Goal: Task Accomplishment & Management: Manage account settings

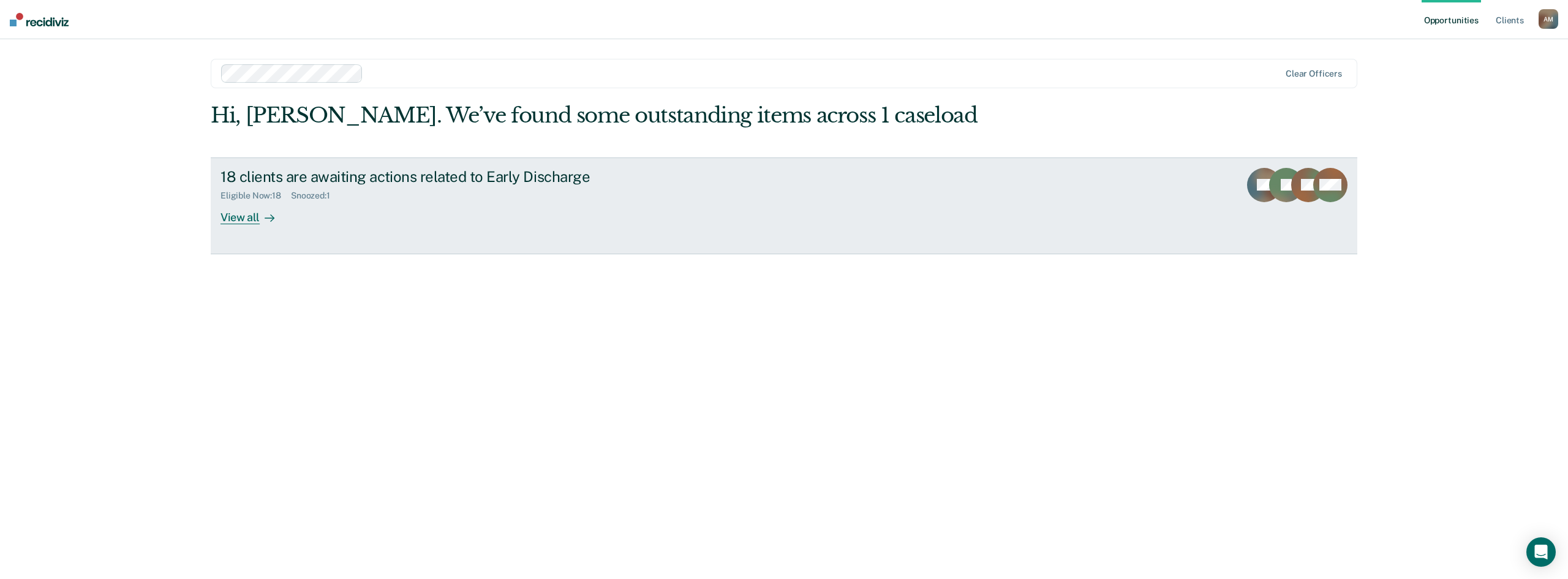
click at [252, 218] on div "View all" at bounding box center [255, 212] width 69 height 24
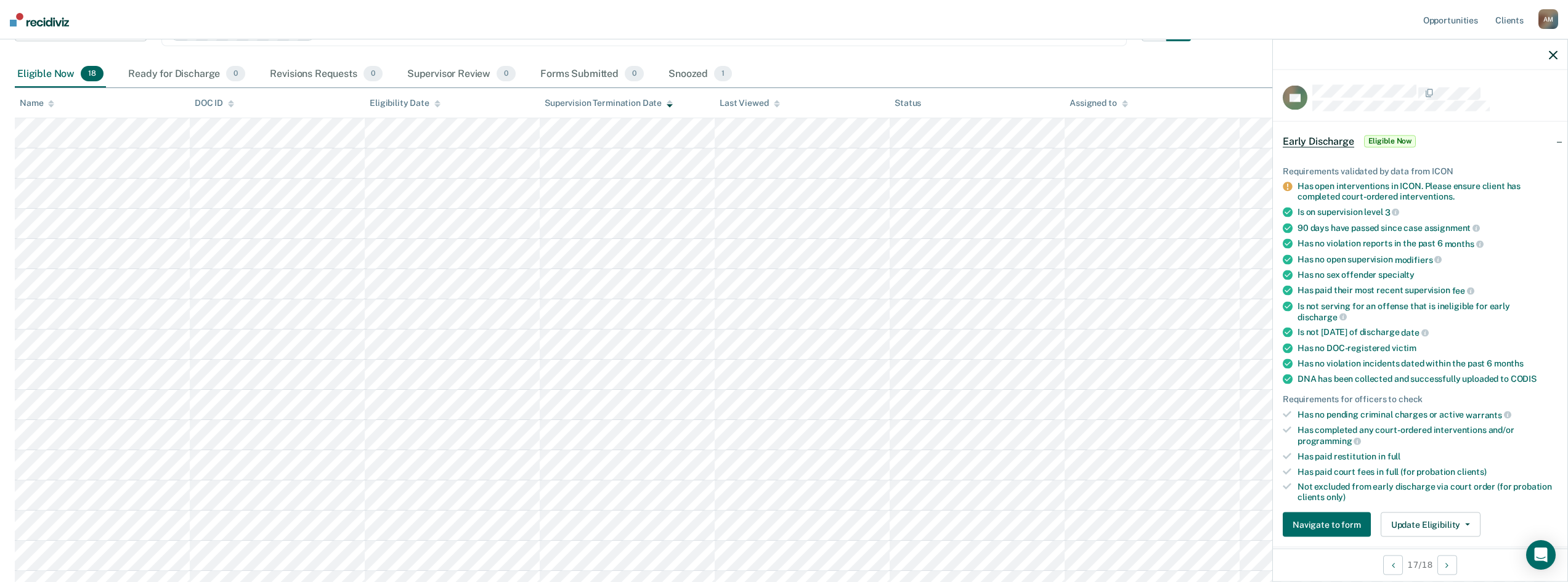
scroll to position [123, 0]
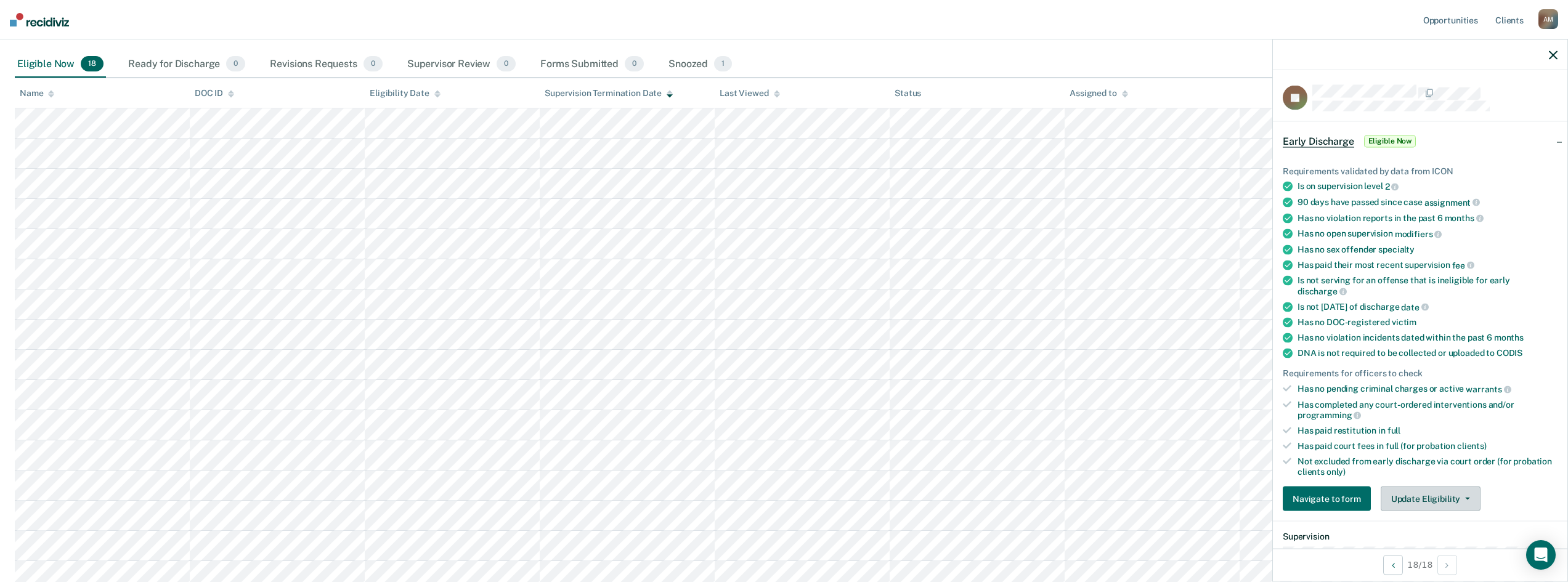
click at [1461, 498] on span "button" at bounding box center [1466, 499] width 10 height 3
click at [1471, 499] on button "Update Eligibility" at bounding box center [1431, 499] width 100 height 24
click at [1456, 521] on button "Submit for Supervisor Approval" at bounding box center [1453, 523] width 144 height 19
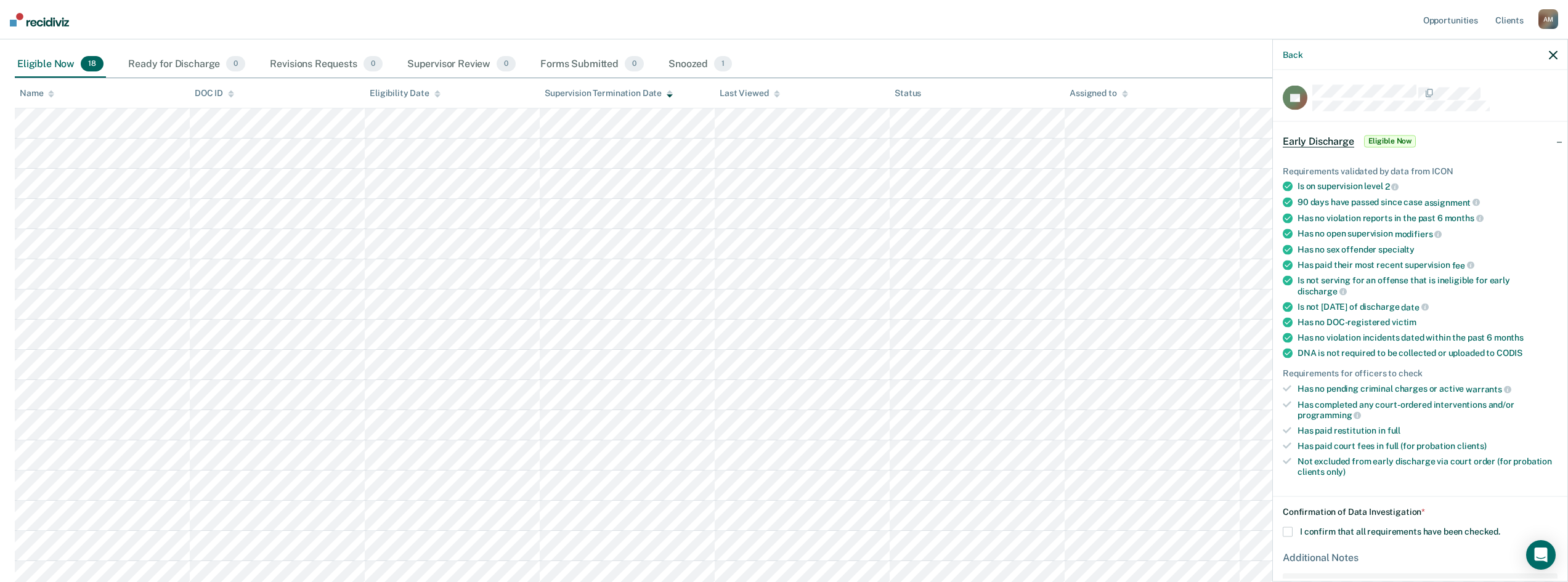
click at [1288, 530] on span at bounding box center [1288, 532] width 10 height 10
click at [1500, 527] on input "I confirm that all requirements have been checked." at bounding box center [1500, 527] width 0 height 0
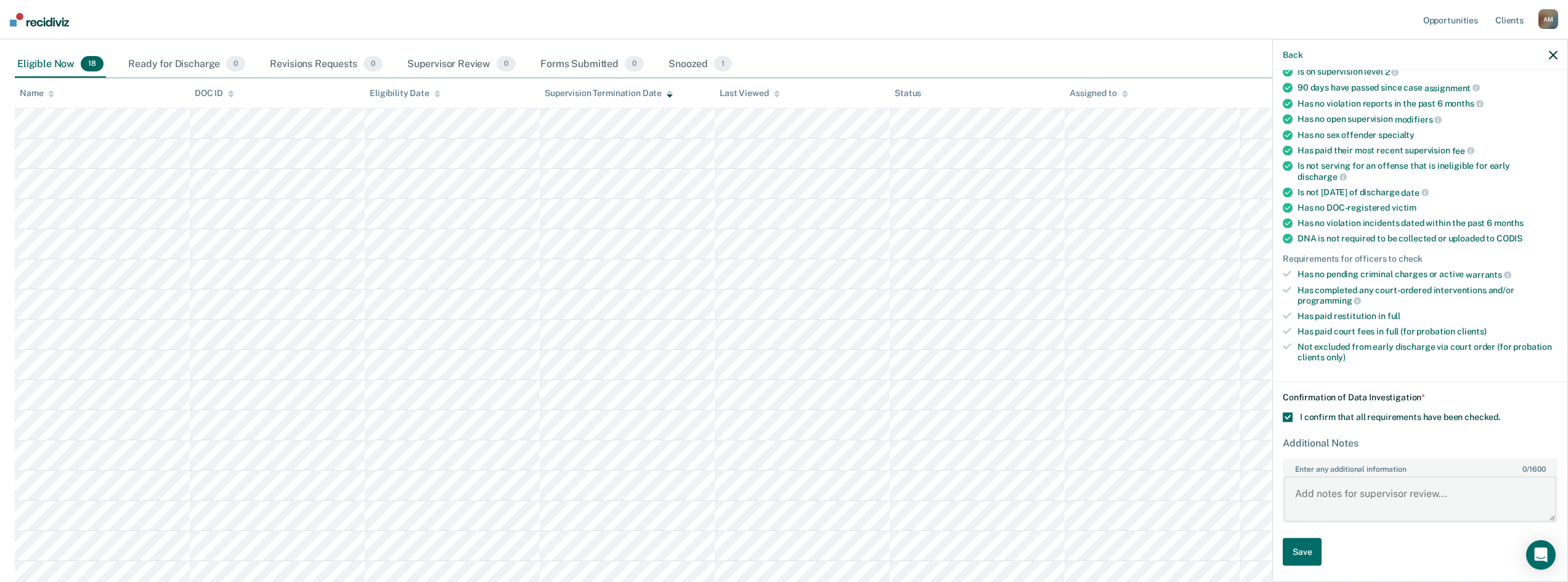
click at [1362, 495] on textarea "Enter any additional information 0 / 1600" at bounding box center [1421, 499] width 272 height 46
type textarea "Client has fulfilled all court ordered requirements."
click at [1309, 549] on button "Save" at bounding box center [1303, 552] width 39 height 28
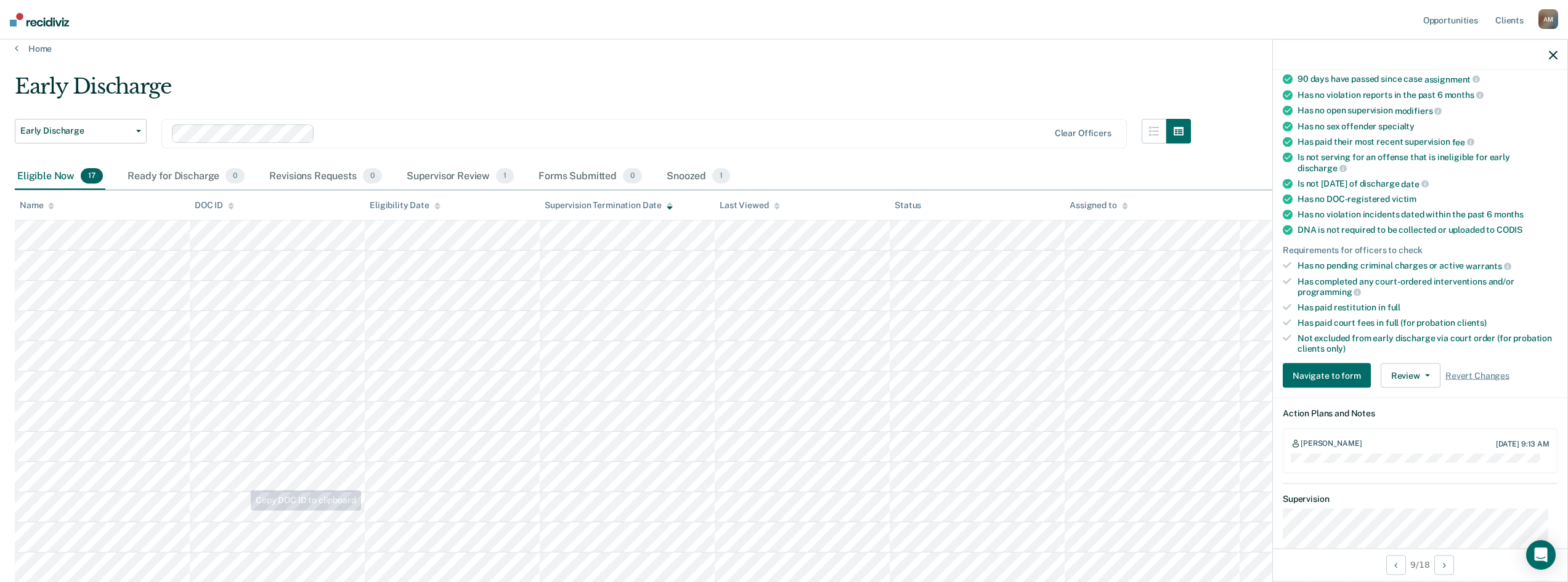
scroll to position [0, 0]
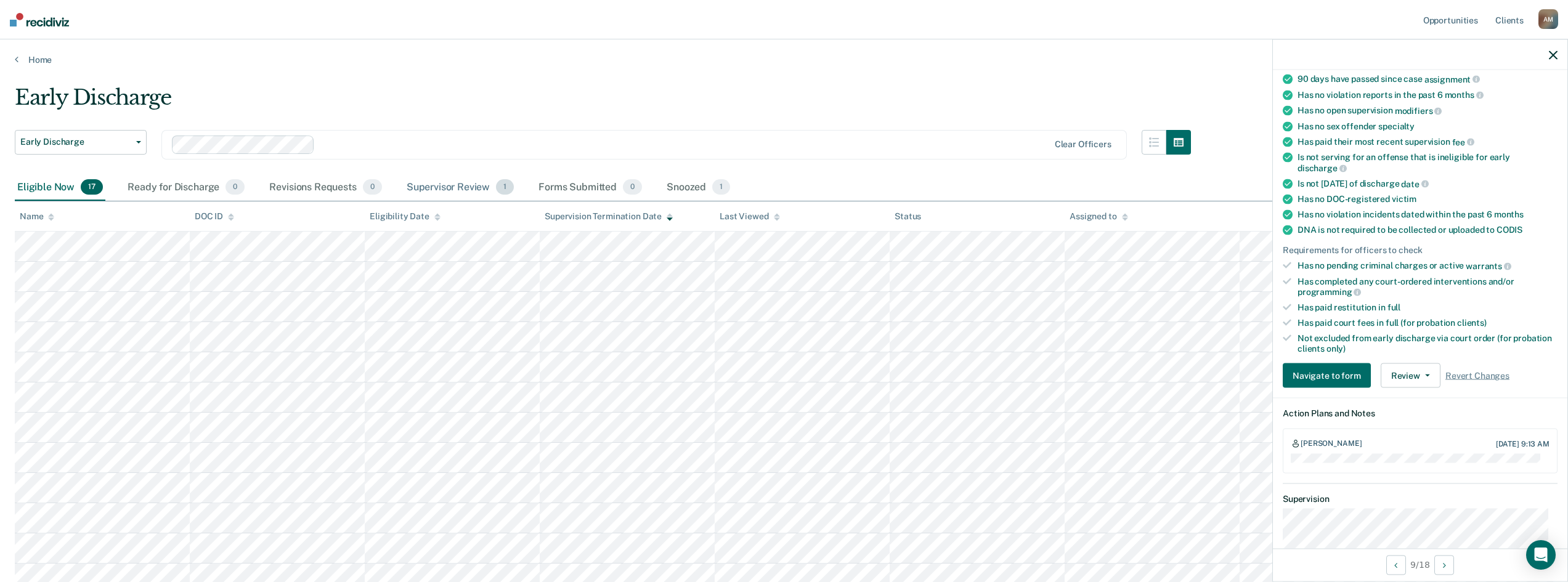
click at [435, 184] on div "Supervisor Review 1" at bounding box center [461, 188] width 113 height 27
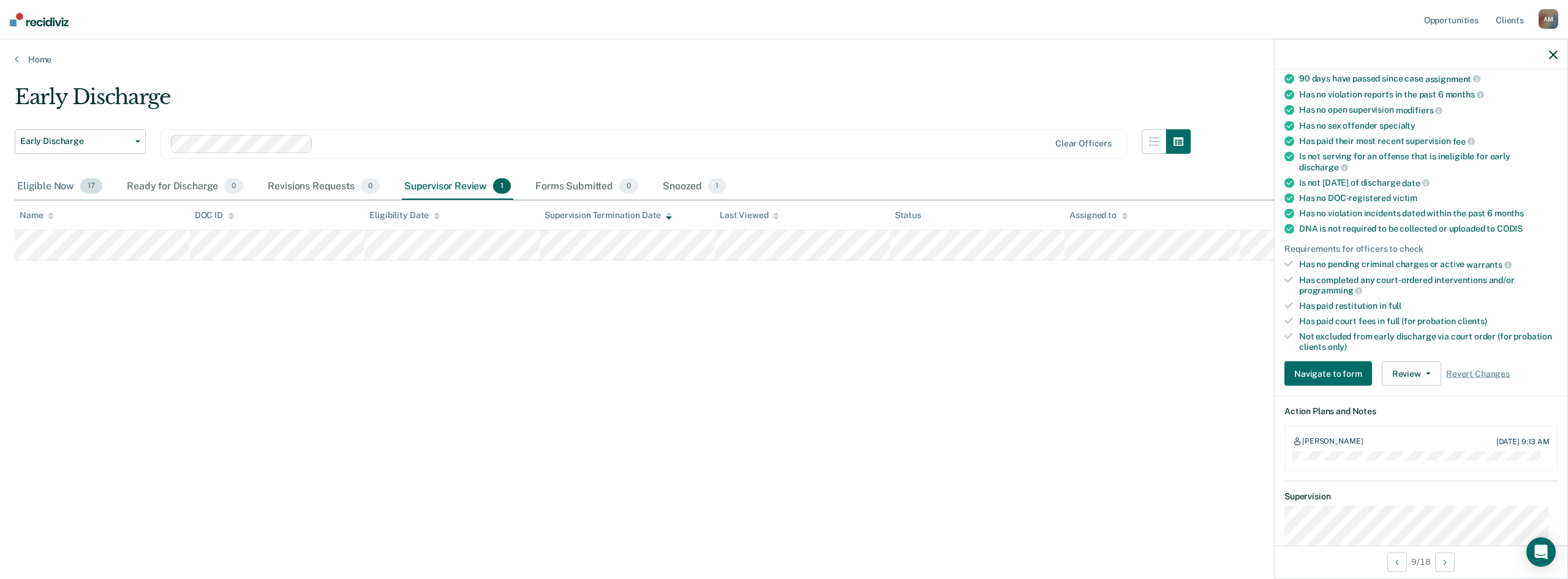
click at [50, 186] on div "Eligible Now 17" at bounding box center [60, 187] width 90 height 27
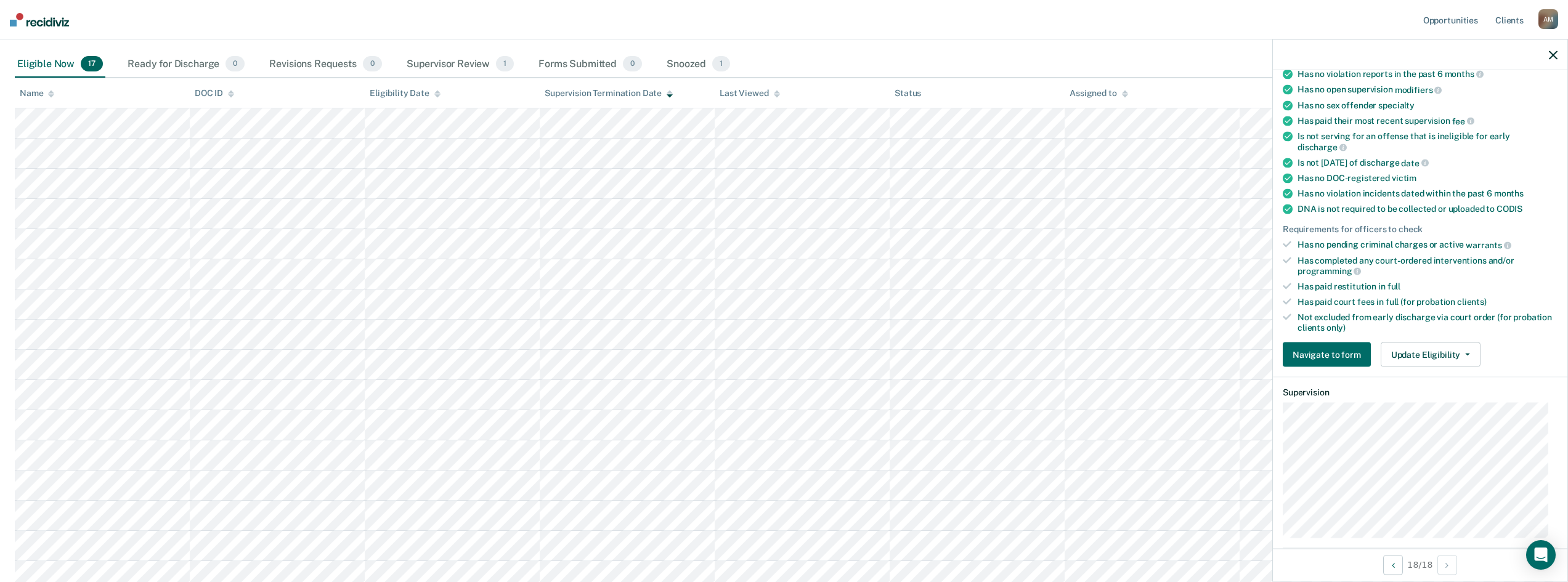
scroll to position [123, 0]
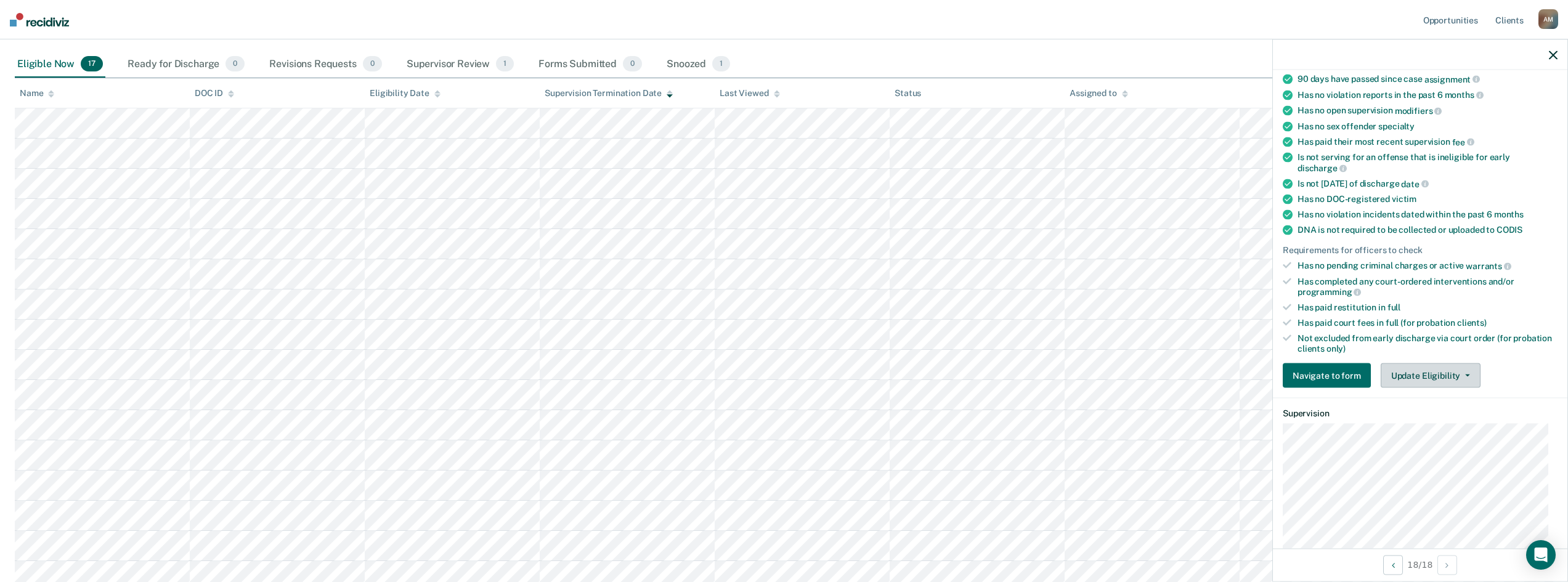
click at [1463, 371] on button "Update Eligibility" at bounding box center [1431, 375] width 100 height 24
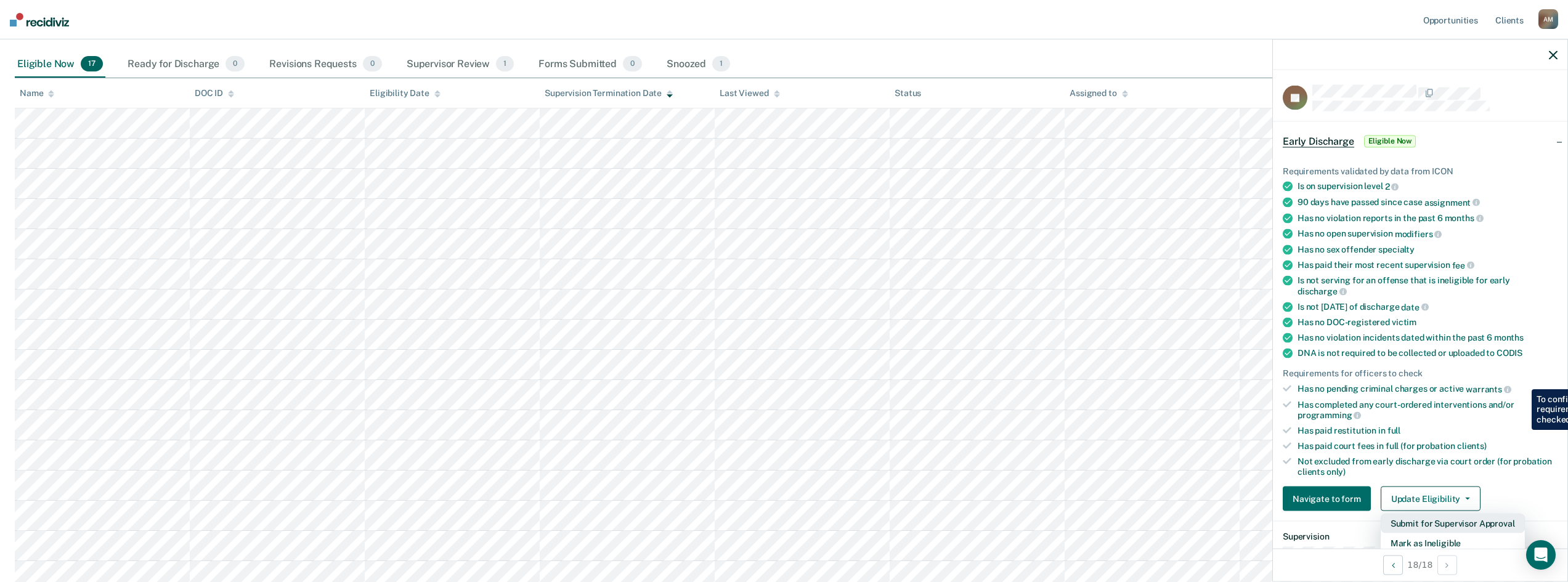
scroll to position [61, 0]
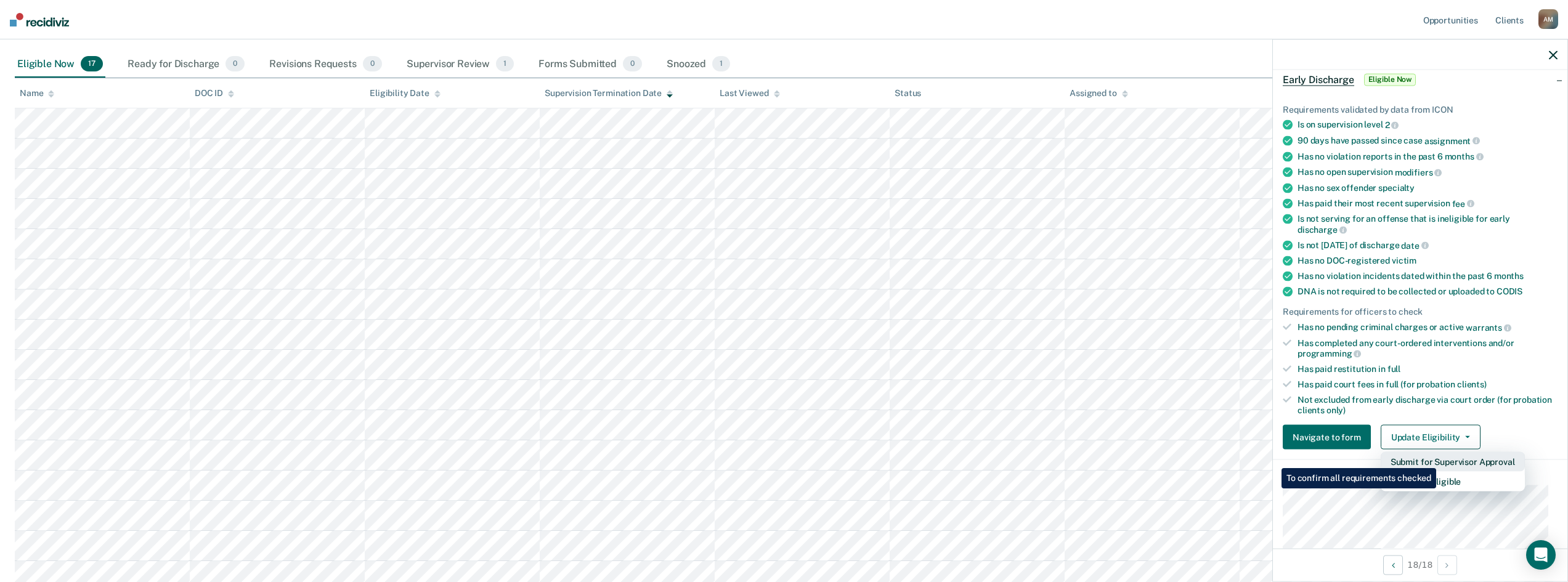
click at [1438, 459] on button "Submit for Supervisor Approval" at bounding box center [1453, 462] width 144 height 19
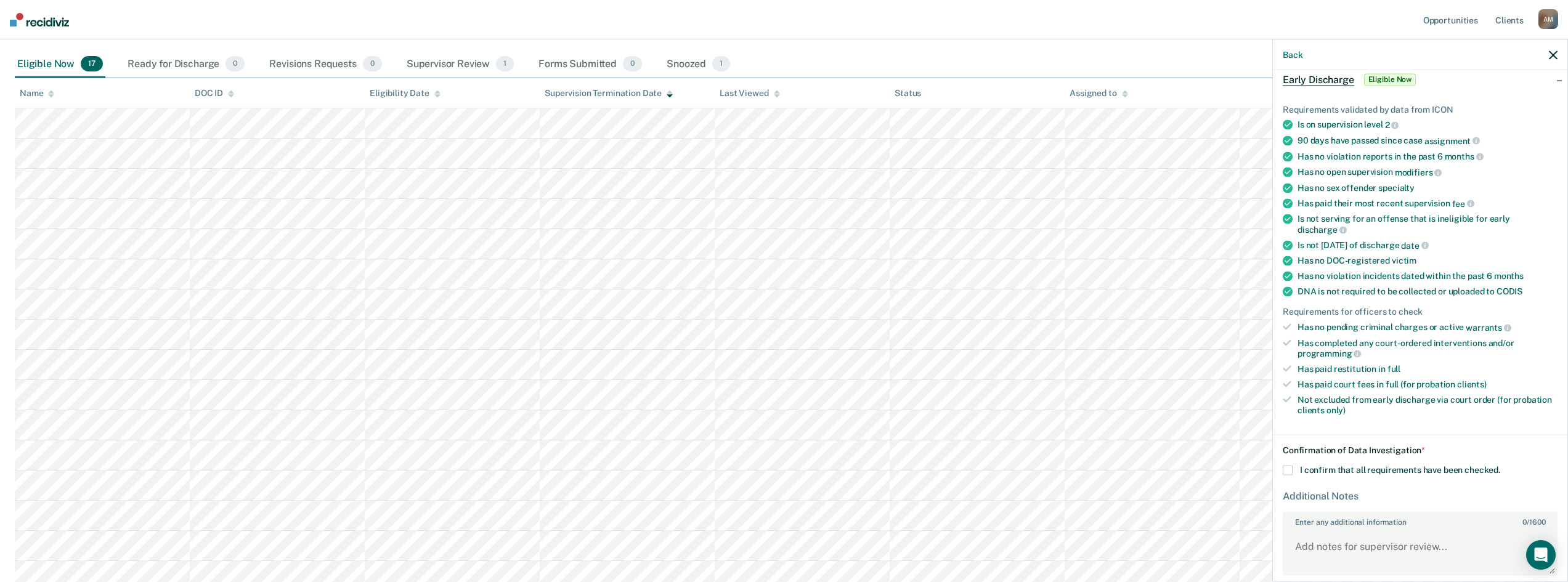
click at [1291, 470] on span at bounding box center [1288, 470] width 10 height 10
click at [1500, 465] on input "I confirm that all requirements have been checked." at bounding box center [1500, 465] width 0 height 0
click at [1329, 548] on textarea "Enter any additional information 0 / 1600" at bounding box center [1421, 552] width 272 height 46
type textarea "Client has fulfilled all court ordered requirements."
click at [1529, 431] on div "Requirements validated by data from ICON Is on supervision level 2 90 days have…" at bounding box center [1420, 260] width 294 height 351
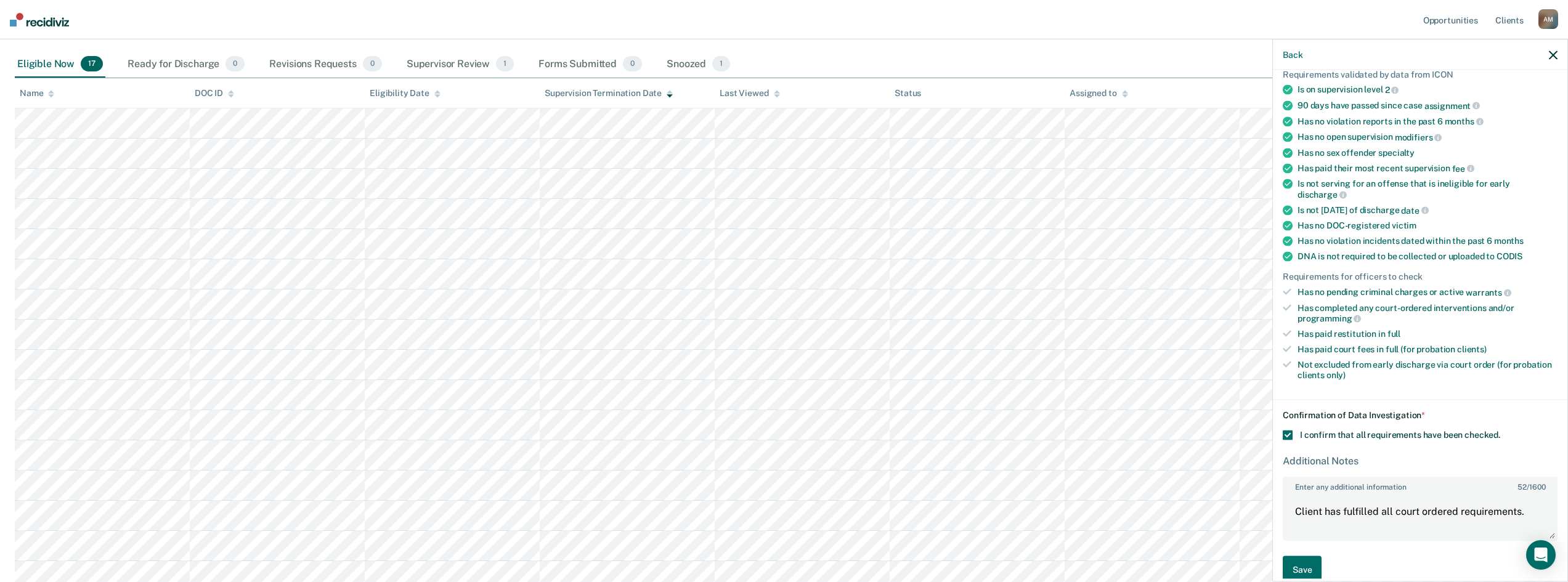
scroll to position [115, 0]
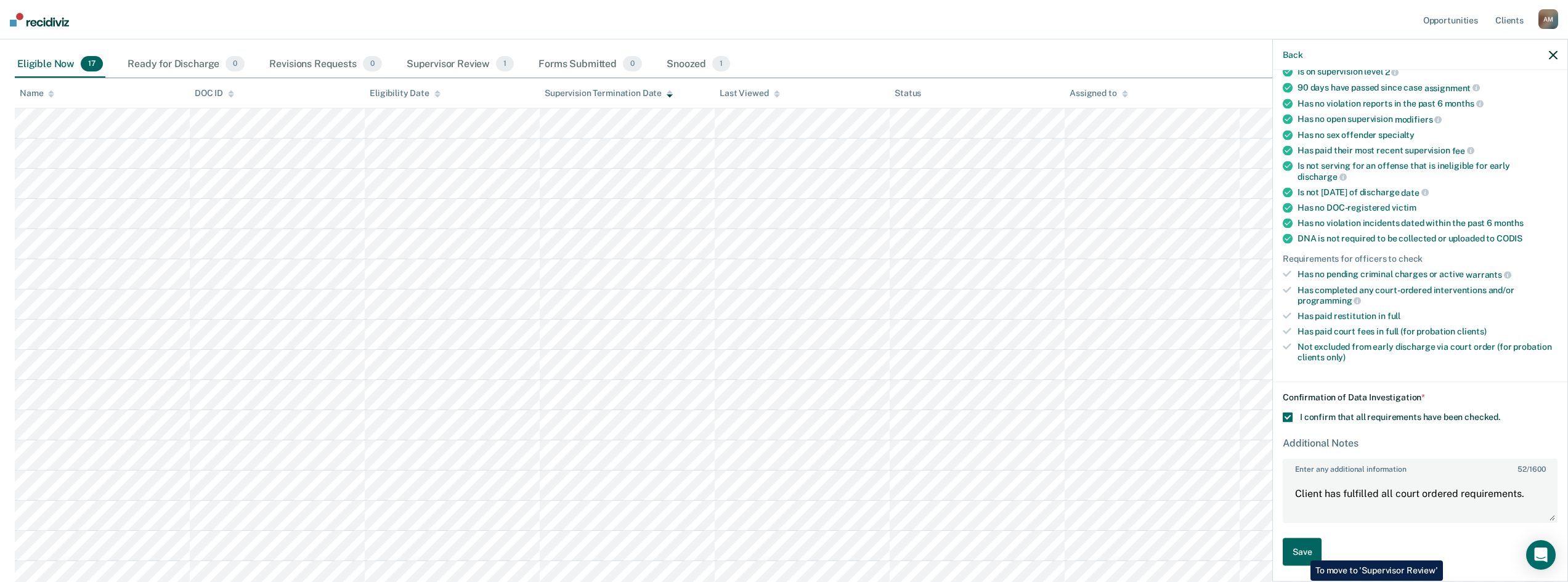
click at [1302, 551] on button "Save" at bounding box center [1303, 552] width 39 height 28
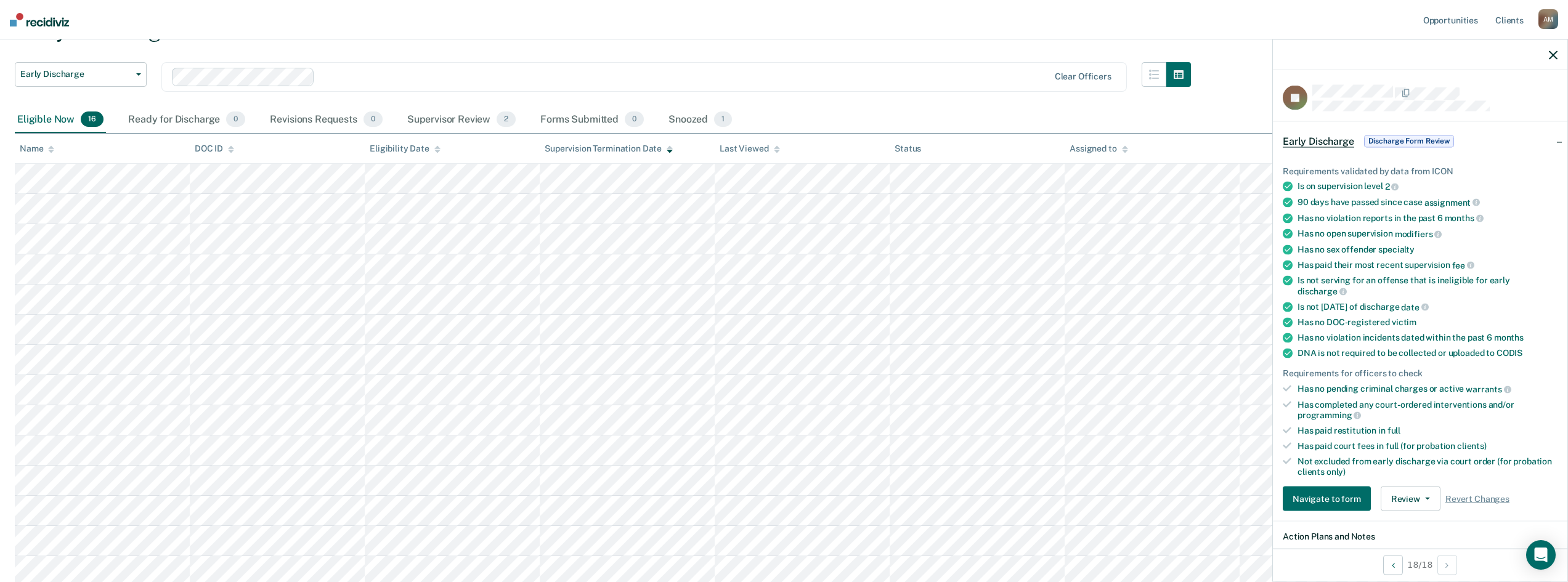
scroll to position [0, 0]
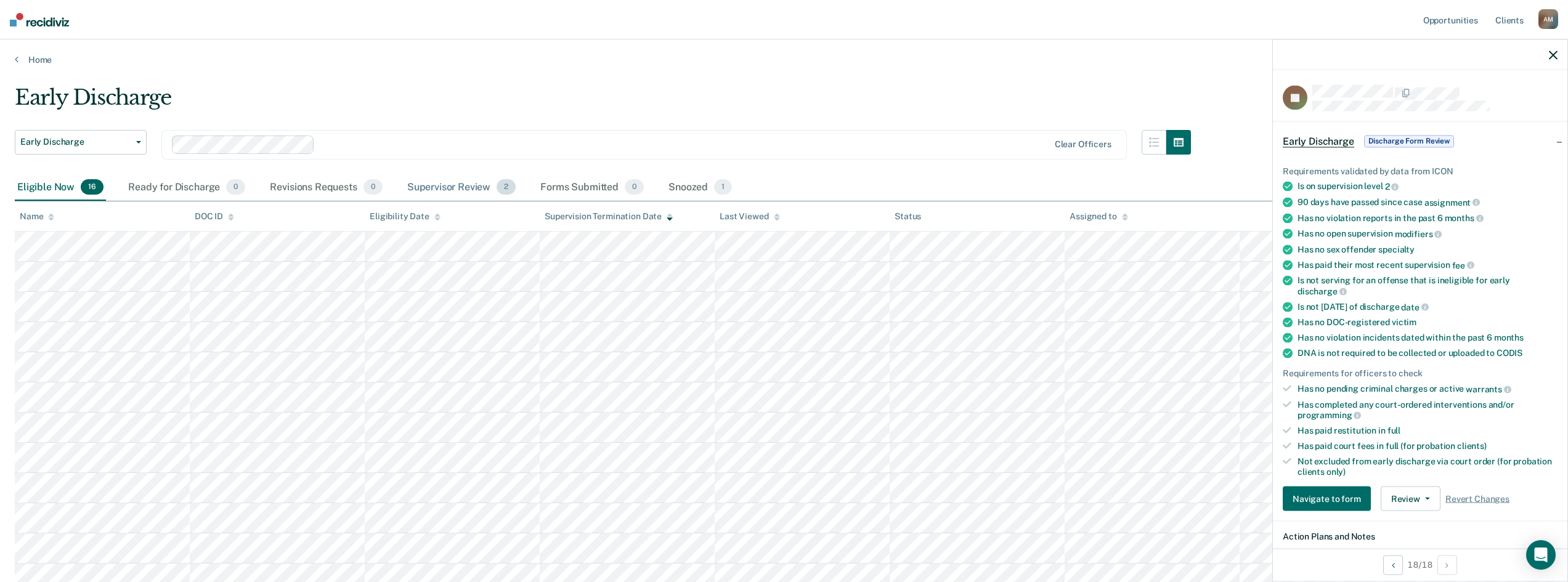
click at [466, 187] on div "Supervisor Review 2" at bounding box center [462, 188] width 114 height 27
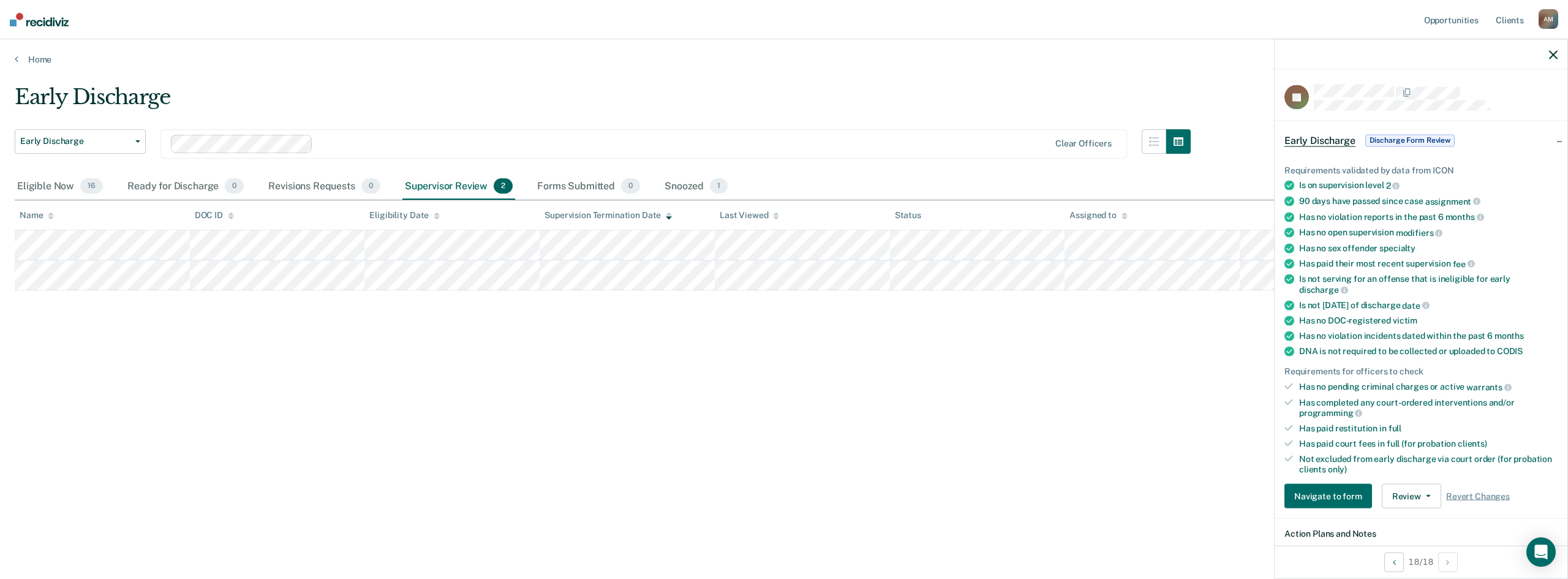
click at [682, 452] on div "Early Discharge Early Discharge Early Discharge Clear officers Eligible Now 16 …" at bounding box center [784, 286] width 1539 height 402
drag, startPoint x: 813, startPoint y: 418, endPoint x: 816, endPoint y: 403, distance: 15.3
click at [813, 416] on div "Early Discharge Early Discharge Early Discharge Clear officers Eligible Now 16 …" at bounding box center [784, 286] width 1539 height 402
click at [44, 22] on img at bounding box center [39, 20] width 59 height 14
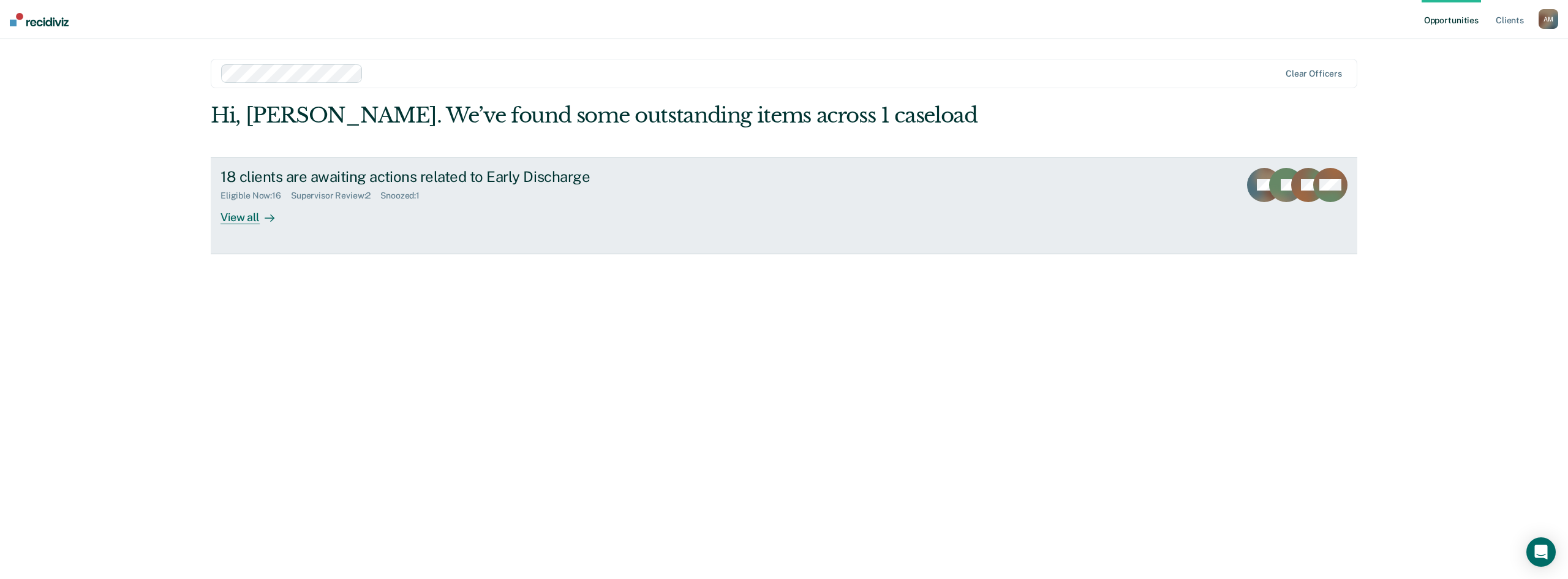
click at [243, 214] on div "View all" at bounding box center [255, 212] width 69 height 24
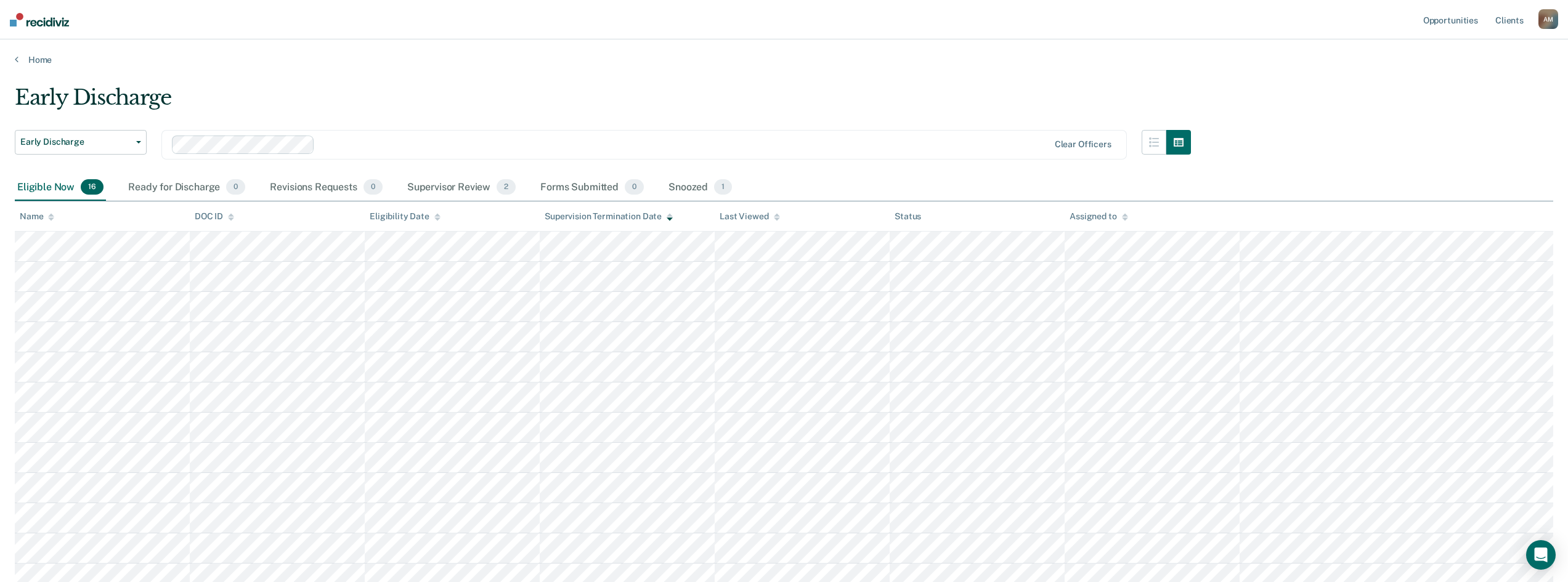
click at [76, 85] on div "Early Discharge" at bounding box center [603, 103] width 1176 height 35
click at [69, 98] on div "Early Discharge" at bounding box center [603, 103] width 1176 height 35
click at [29, 18] on img at bounding box center [40, 20] width 59 height 14
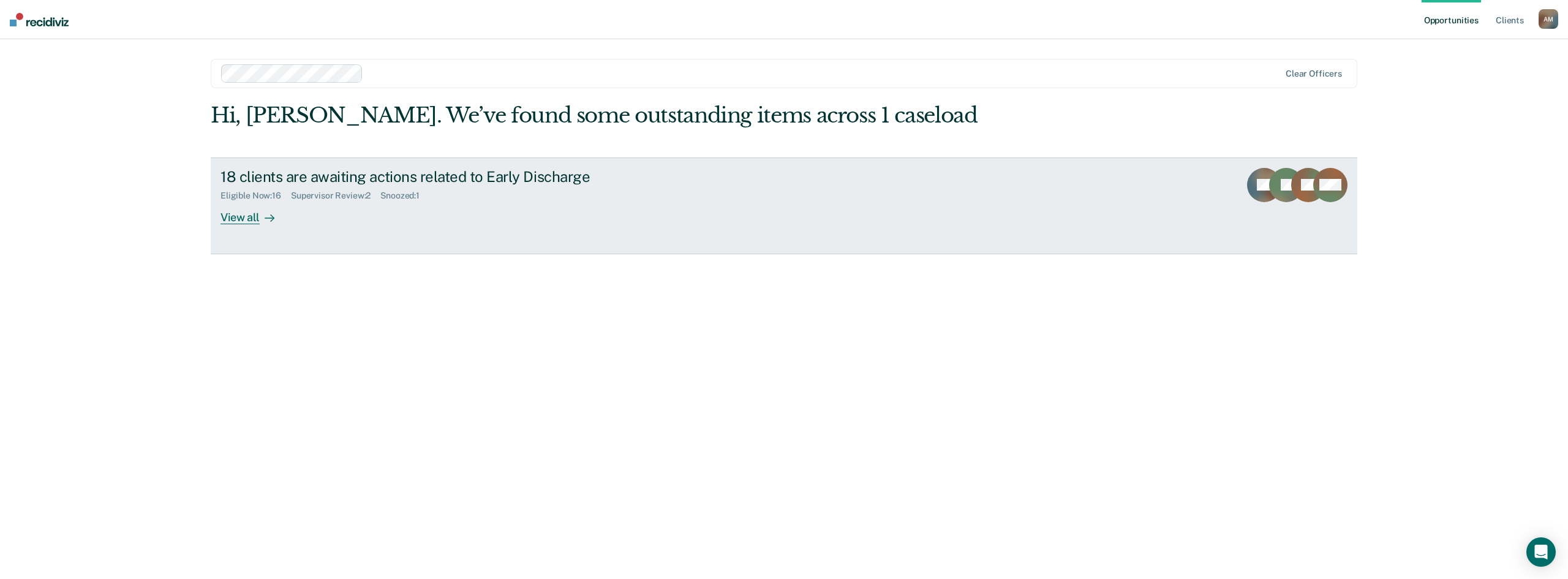
click at [238, 220] on div "View all" at bounding box center [255, 212] width 69 height 24
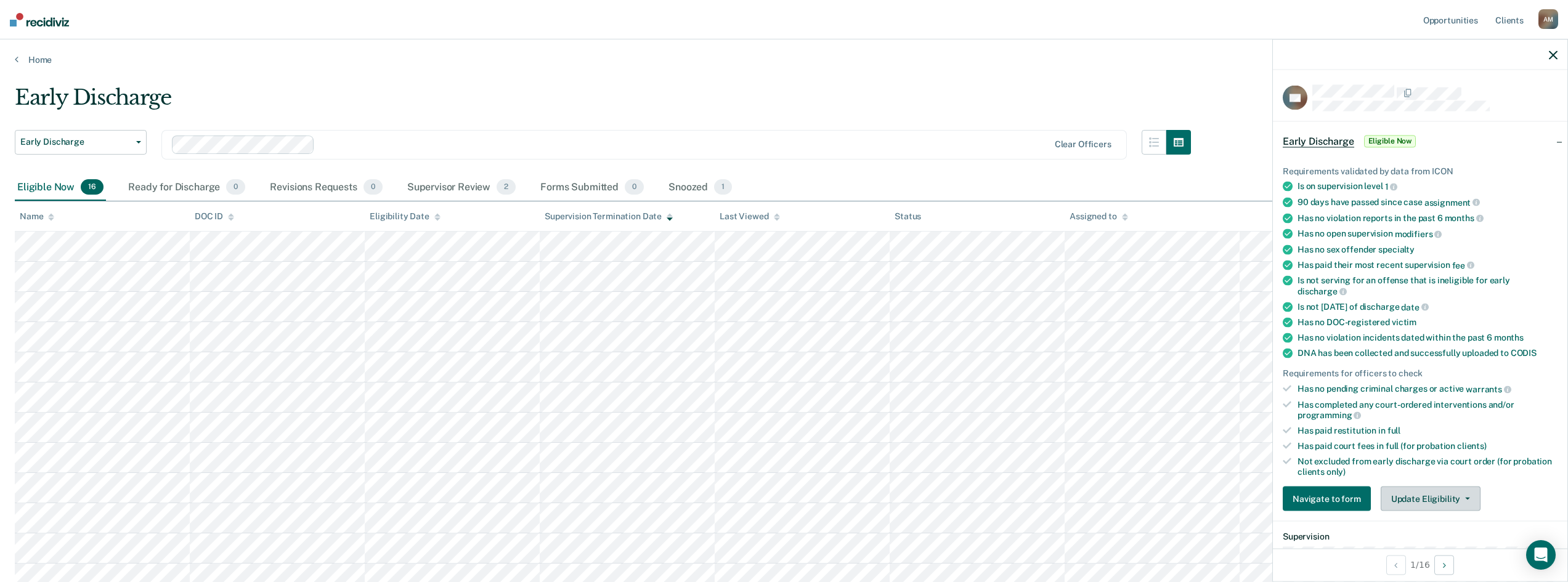
click at [1468, 497] on button "Update Eligibility" at bounding box center [1431, 499] width 100 height 24
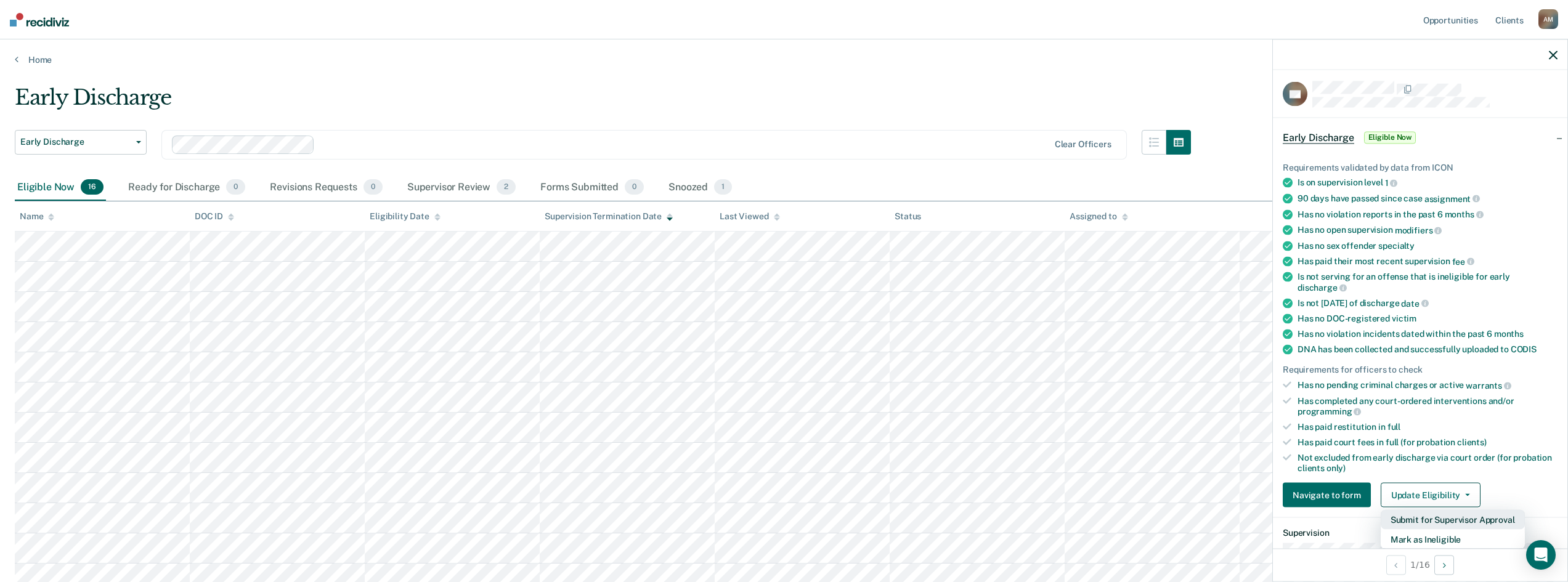
scroll to position [65, 0]
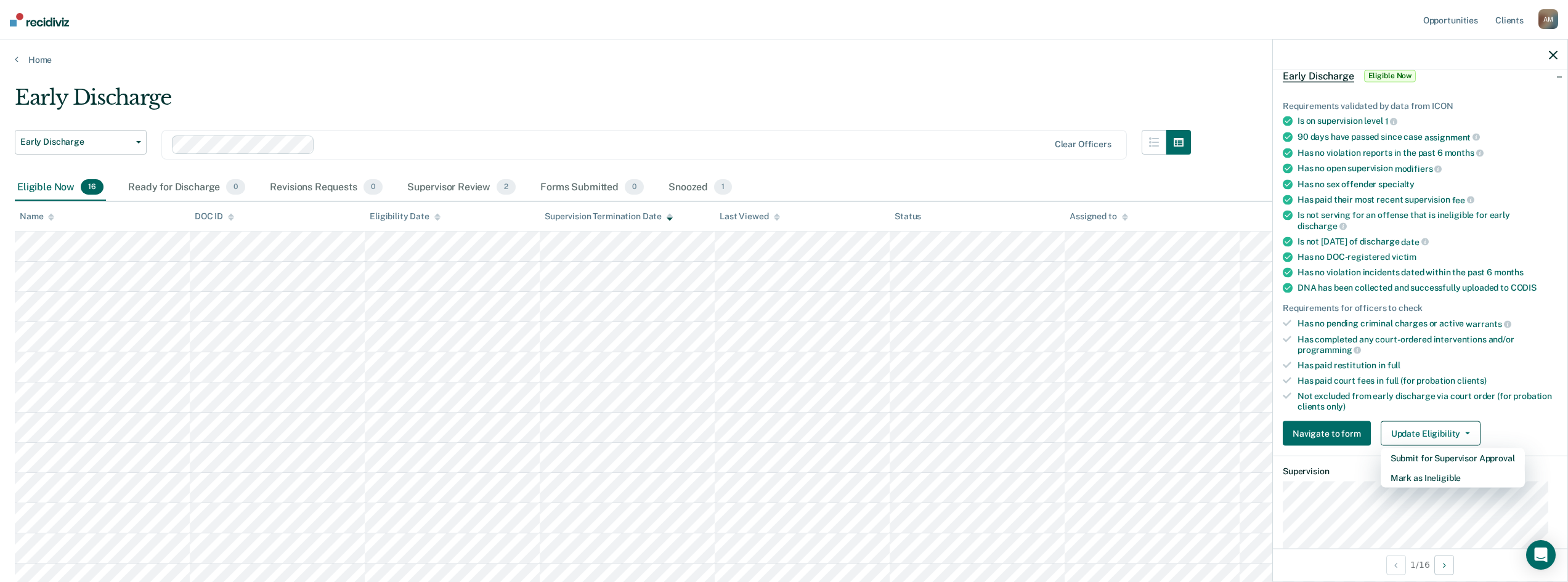
click at [1526, 423] on div "Navigate to form Update Eligibility Submit for Supervisor Approval Mark as Inel…" at bounding box center [1421, 433] width 275 height 24
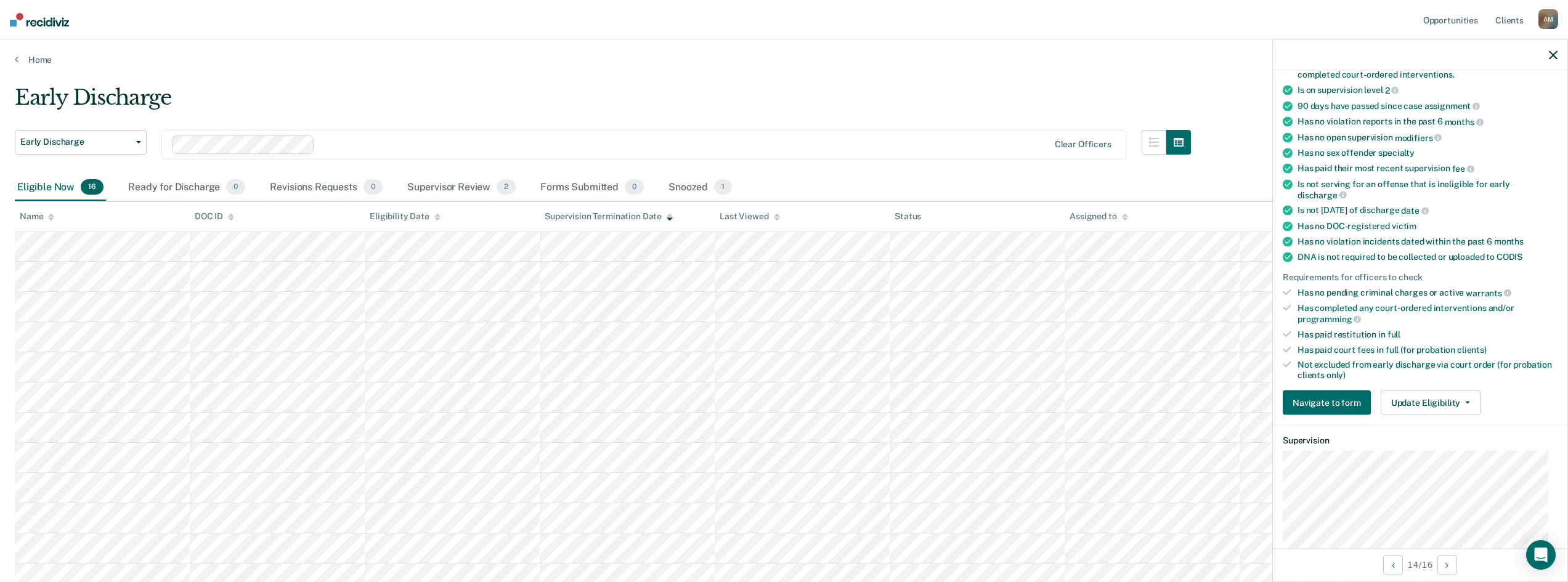
scroll to position [123, 0]
click at [1468, 401] on button "Update Eligibility" at bounding box center [1431, 401] width 100 height 24
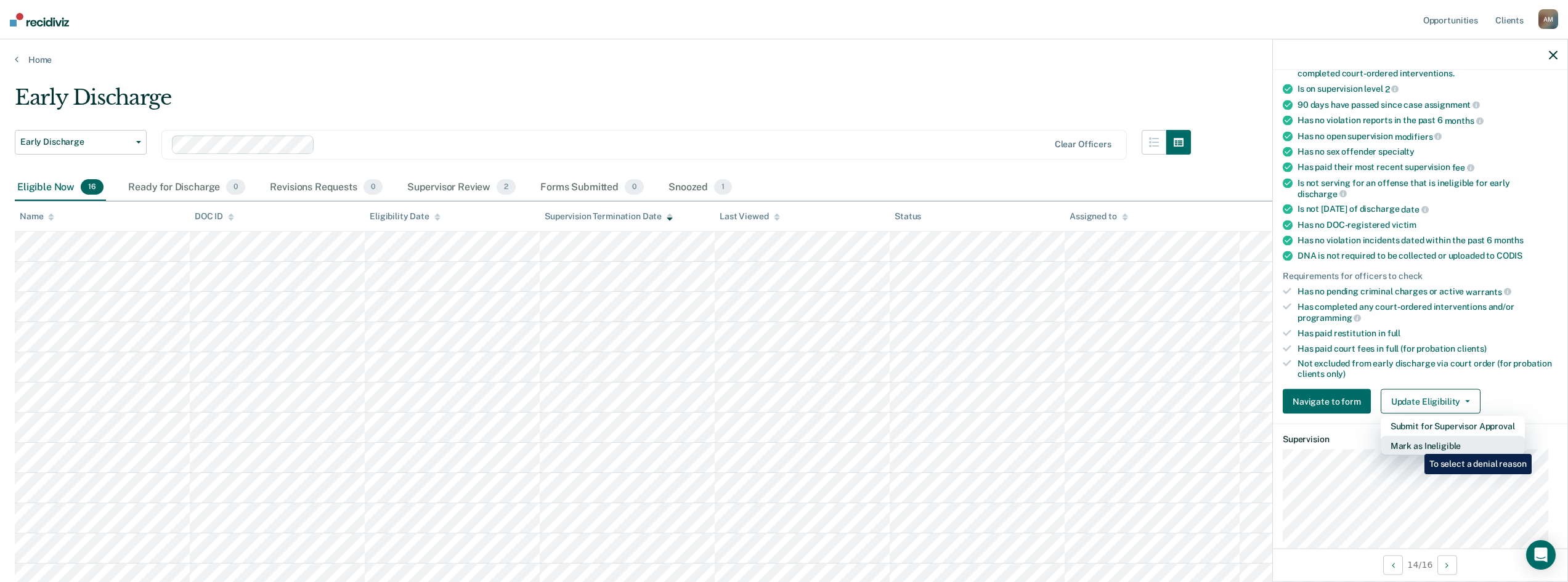
click at [1416, 445] on button "Mark as Ineligible" at bounding box center [1453, 445] width 144 height 19
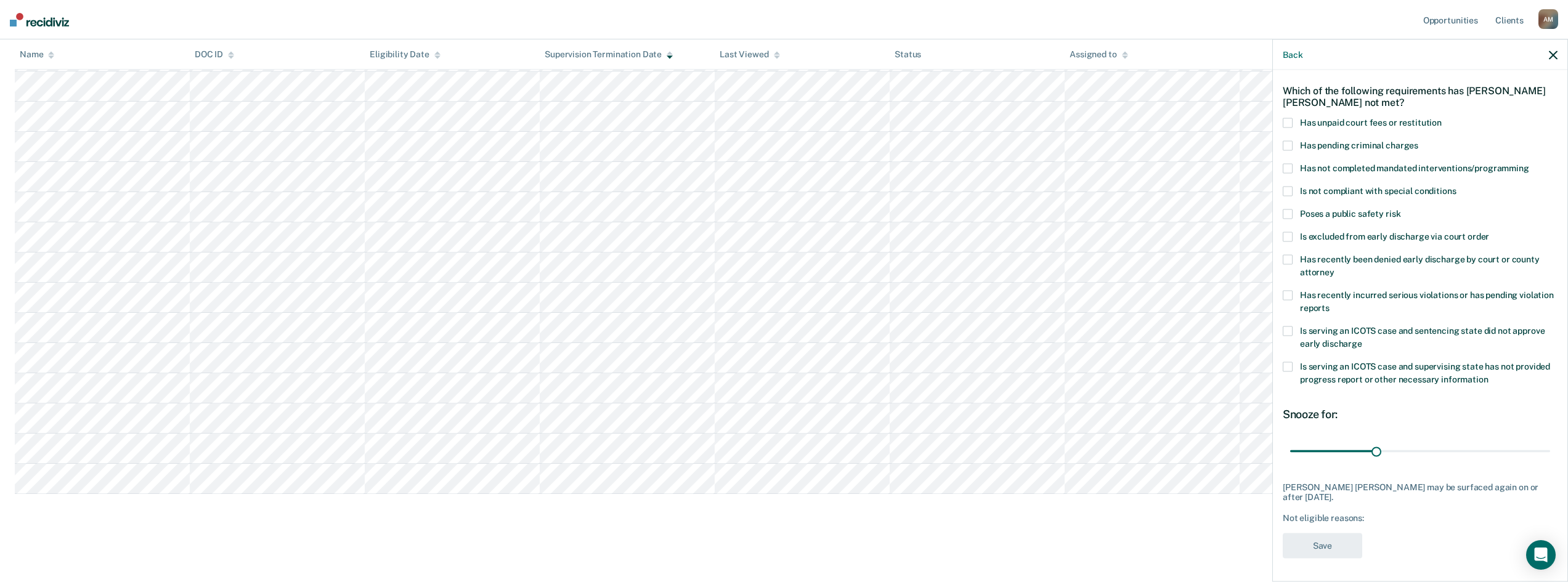
scroll to position [221, 0]
click at [1430, 500] on div "[PERSON_NAME] [PERSON_NAME] may be surfaced again on or after [DATE]." at bounding box center [1421, 492] width 275 height 21
type input "30"
click at [1373, 450] on input "range" at bounding box center [1420, 451] width 260 height 21
click at [1288, 167] on span at bounding box center [1288, 169] width 10 height 10
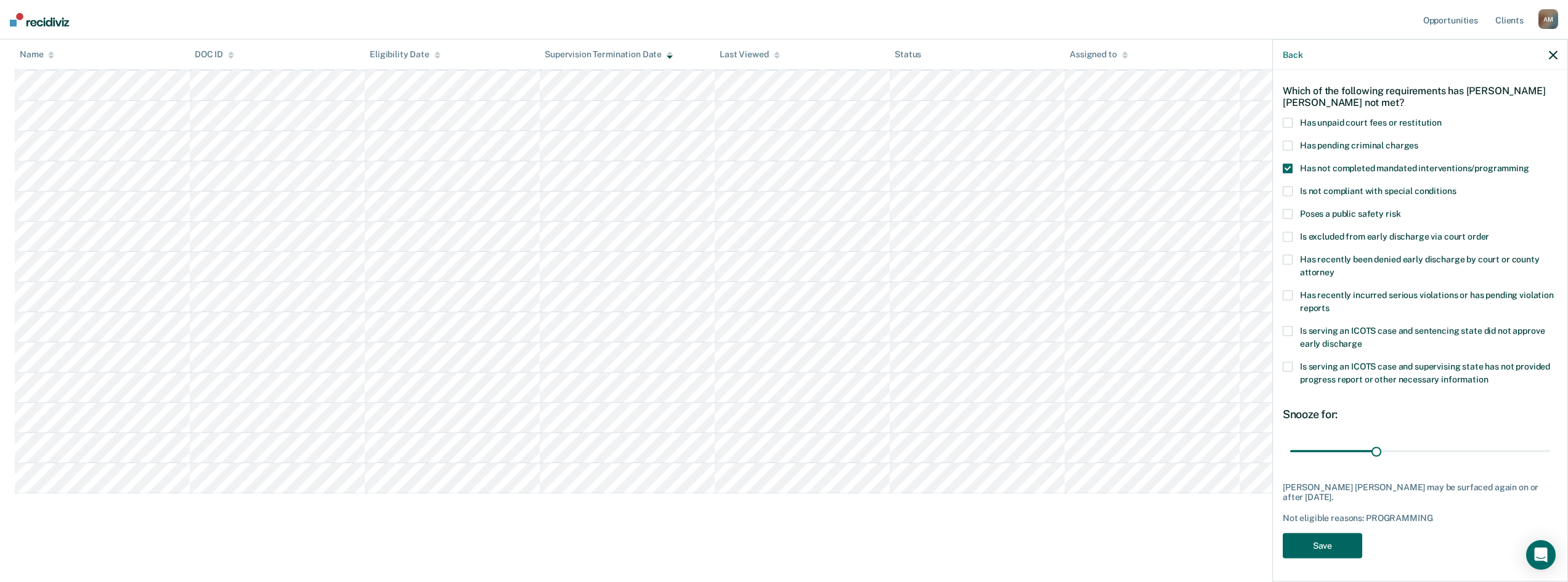
click at [1319, 544] on button "Save" at bounding box center [1323, 546] width 80 height 25
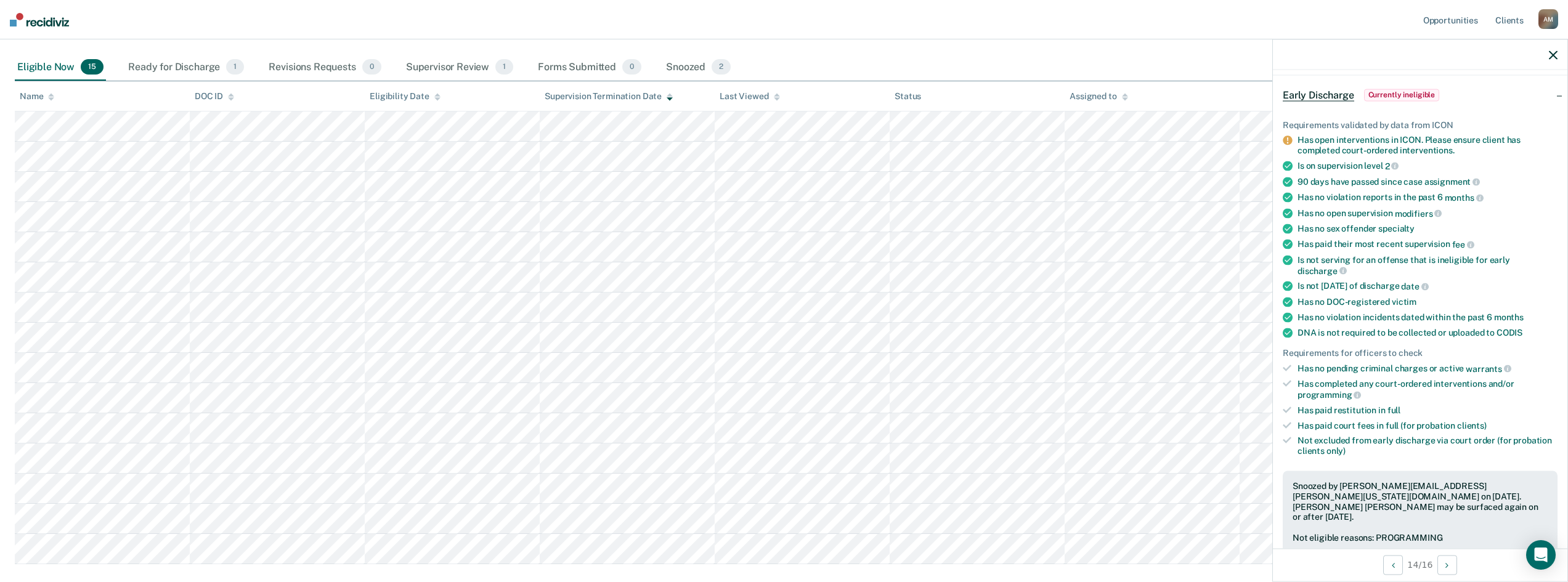
scroll to position [68, 0]
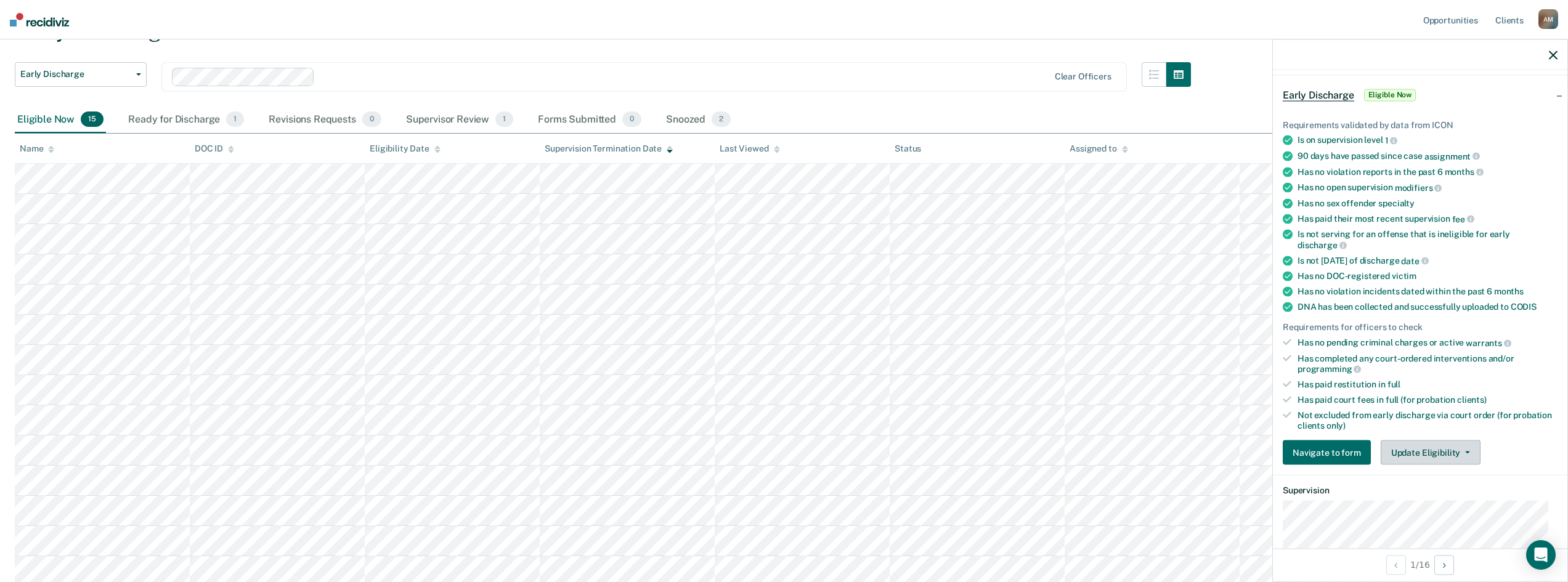
click at [1465, 452] on icon "button" at bounding box center [1468, 453] width 5 height 3
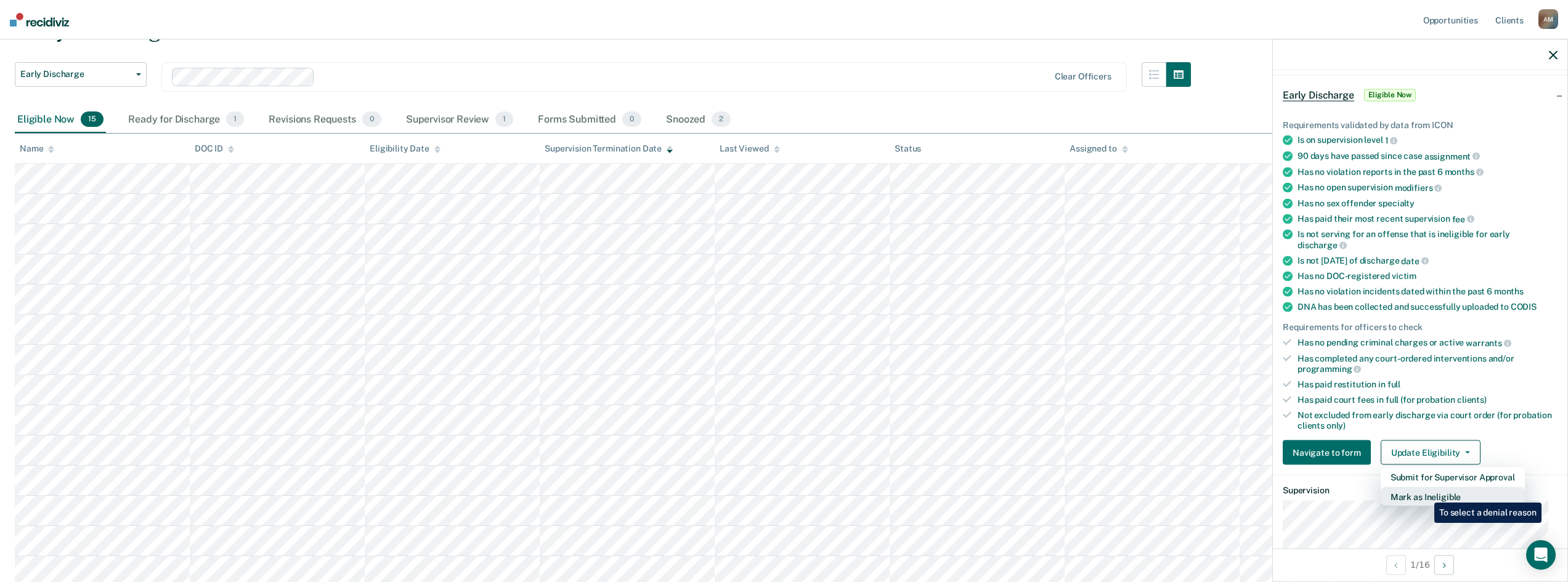
click at [1426, 494] on button "Mark as Ineligible" at bounding box center [1453, 497] width 144 height 19
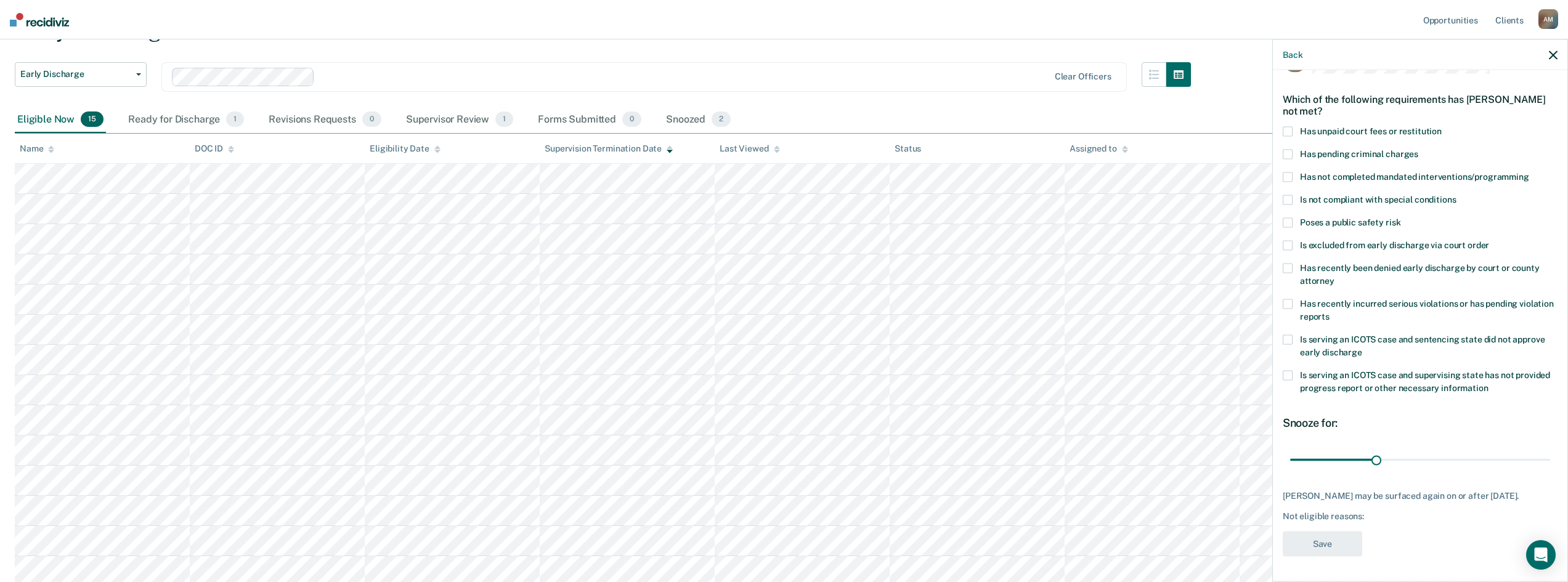
click at [1293, 172] on label "Has not completed mandated interventions/programming" at bounding box center [1421, 179] width 275 height 13
drag, startPoint x: 1375, startPoint y: 448, endPoint x: 1549, endPoint y: 455, distance: 174.1
click at [1549, 455] on input "range" at bounding box center [1420, 460] width 260 height 21
drag, startPoint x: 1539, startPoint y: 446, endPoint x: 1374, endPoint y: 448, distance: 165.0
type input "30"
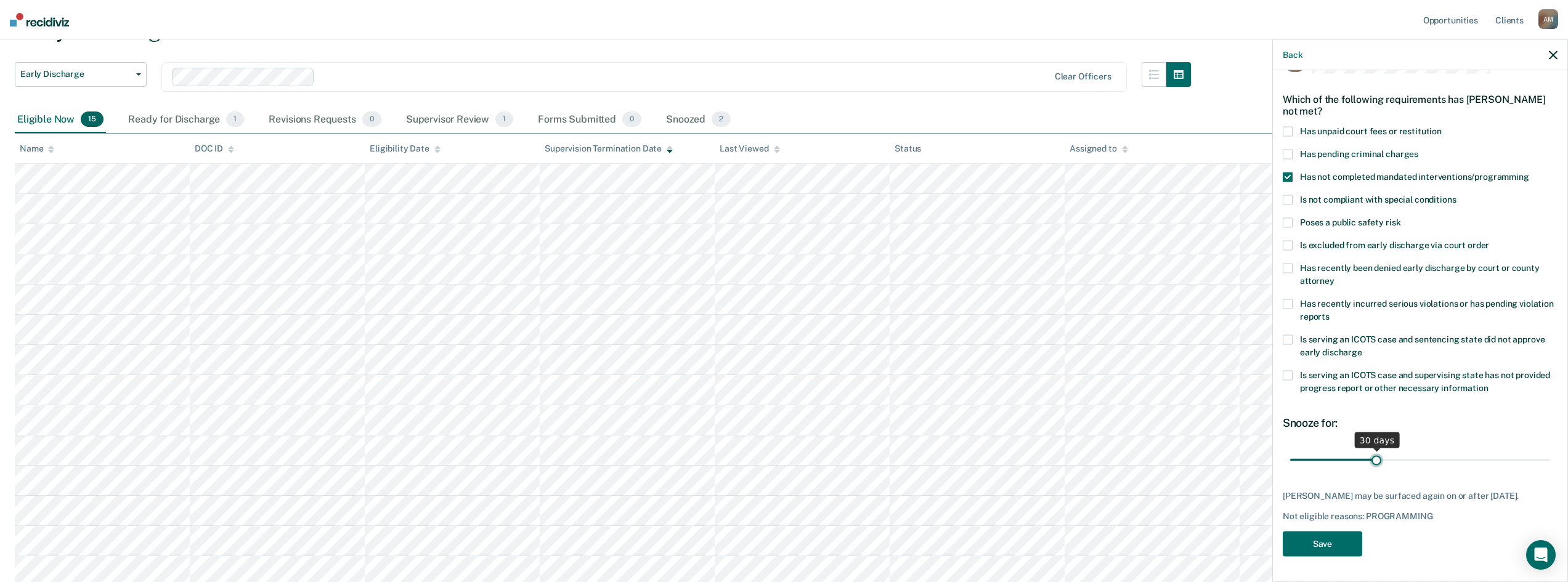
click at [1374, 449] on input "range" at bounding box center [1420, 460] width 260 height 21
click at [1331, 548] on button "Save" at bounding box center [1323, 544] width 80 height 25
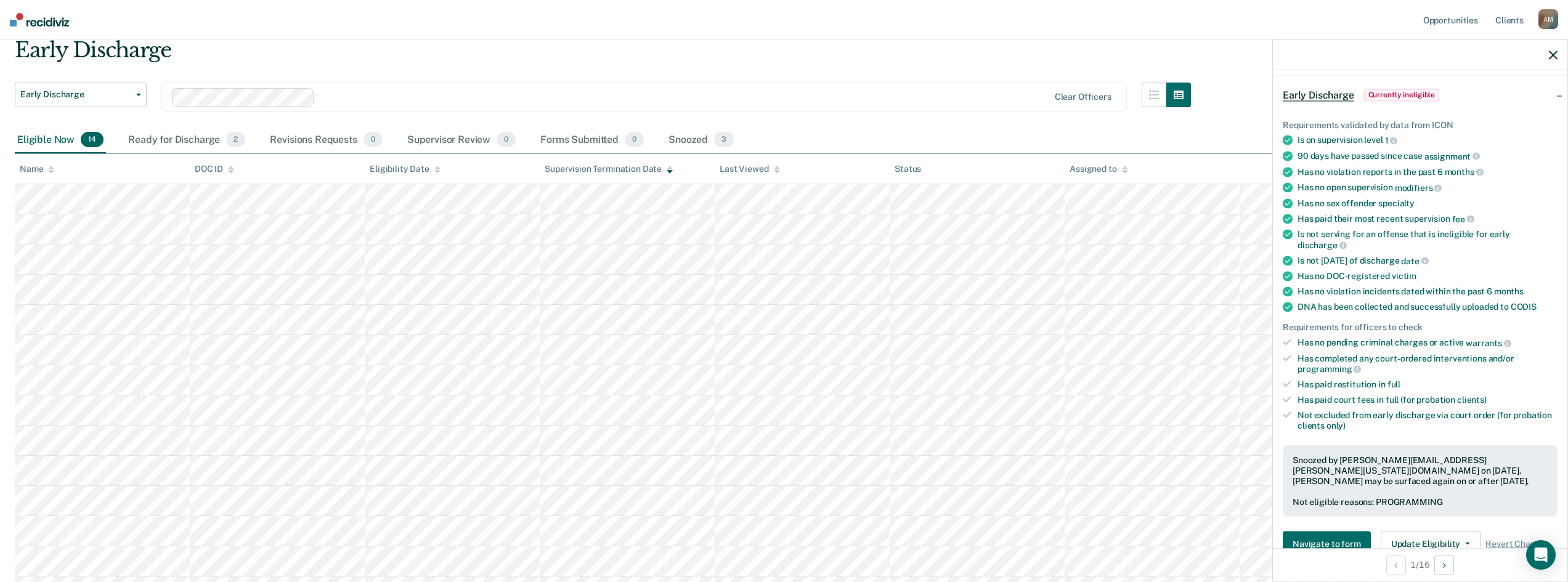
scroll to position [38, 0]
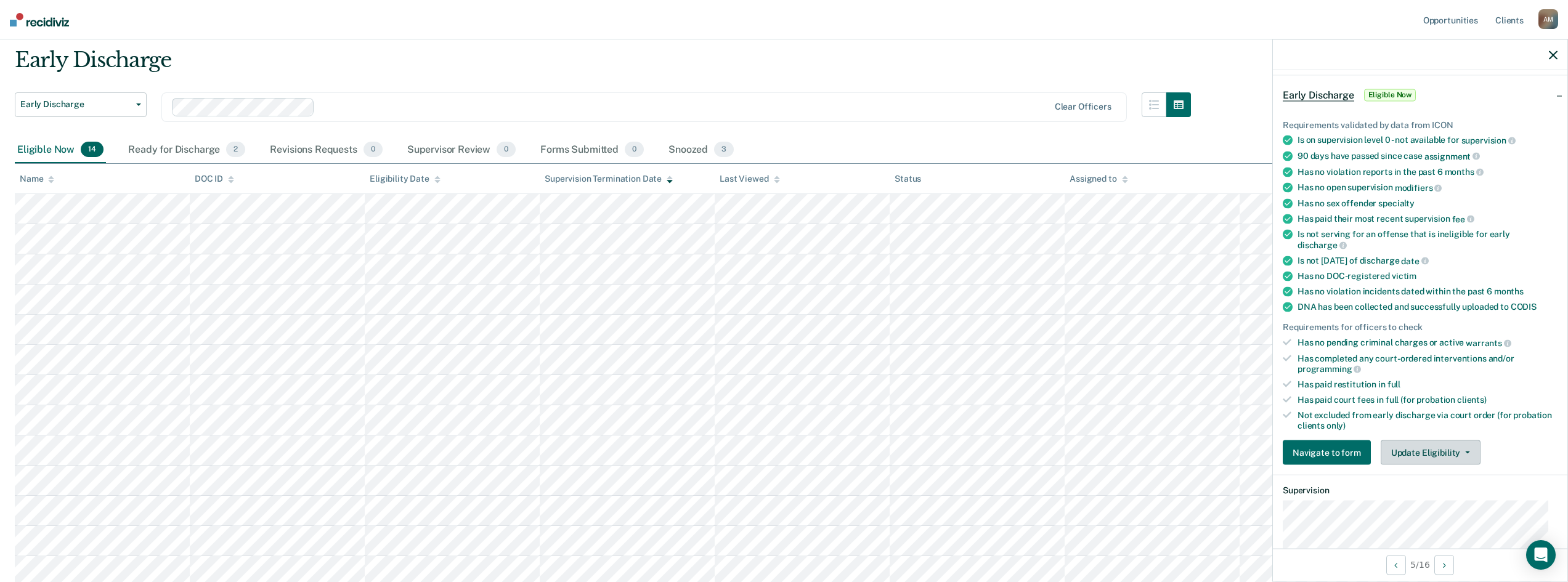
click at [1464, 453] on button "Update Eligibility" at bounding box center [1431, 452] width 100 height 24
click at [1424, 499] on button "Mark as Ineligible" at bounding box center [1453, 497] width 144 height 19
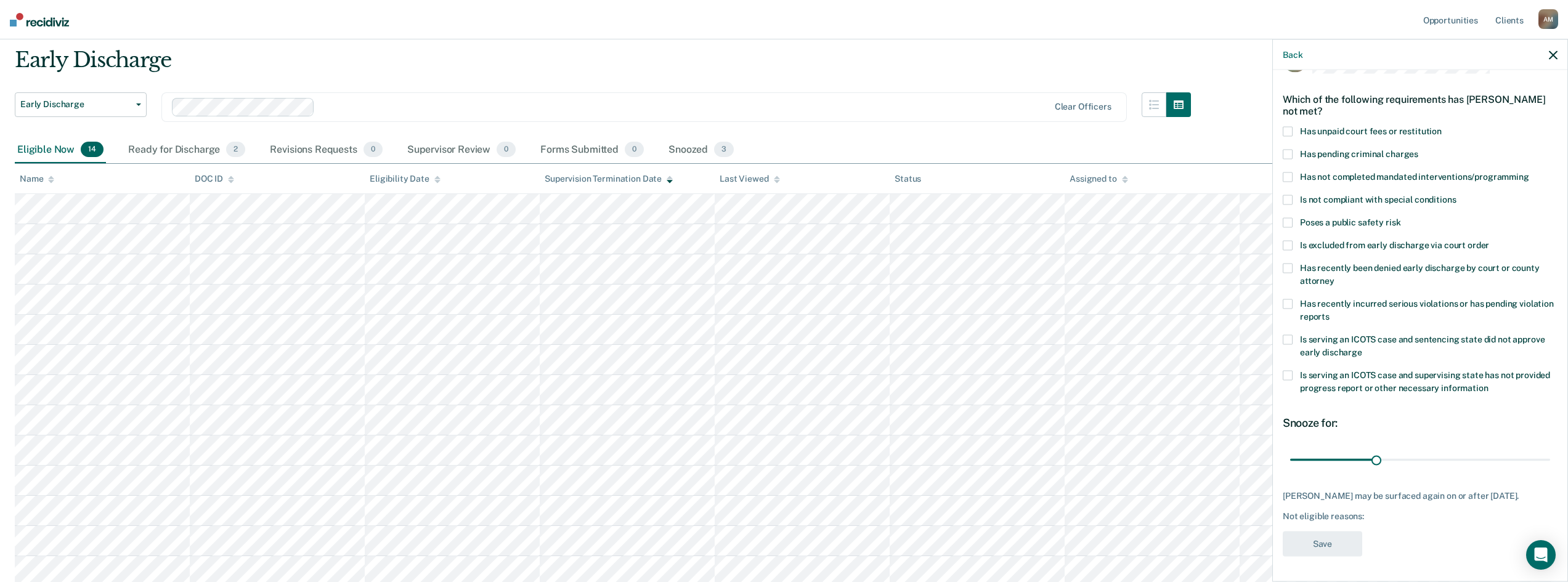
click at [1288, 371] on span at bounding box center [1288, 376] width 10 height 10
drag, startPoint x: 1370, startPoint y: 447, endPoint x: 1545, endPoint y: 448, distance: 175.0
type input "90"
click at [1545, 449] on input "range" at bounding box center [1420, 460] width 260 height 21
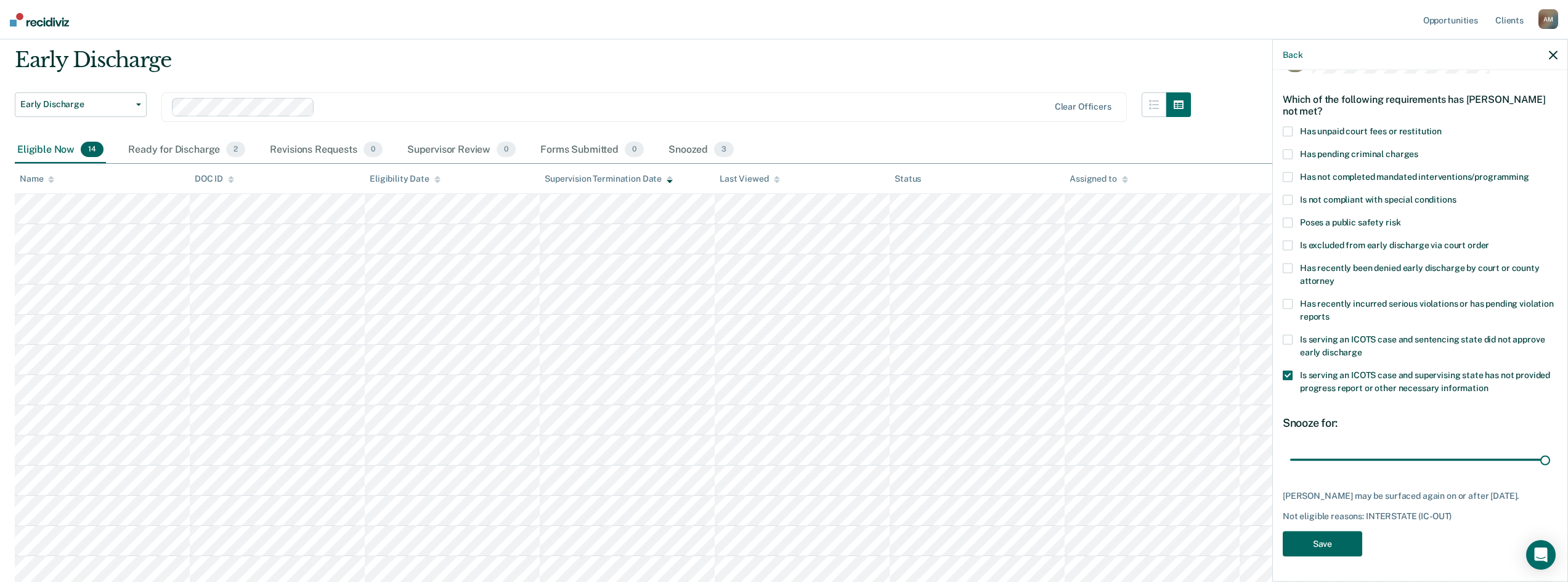
click at [1335, 544] on button "Save" at bounding box center [1323, 544] width 80 height 25
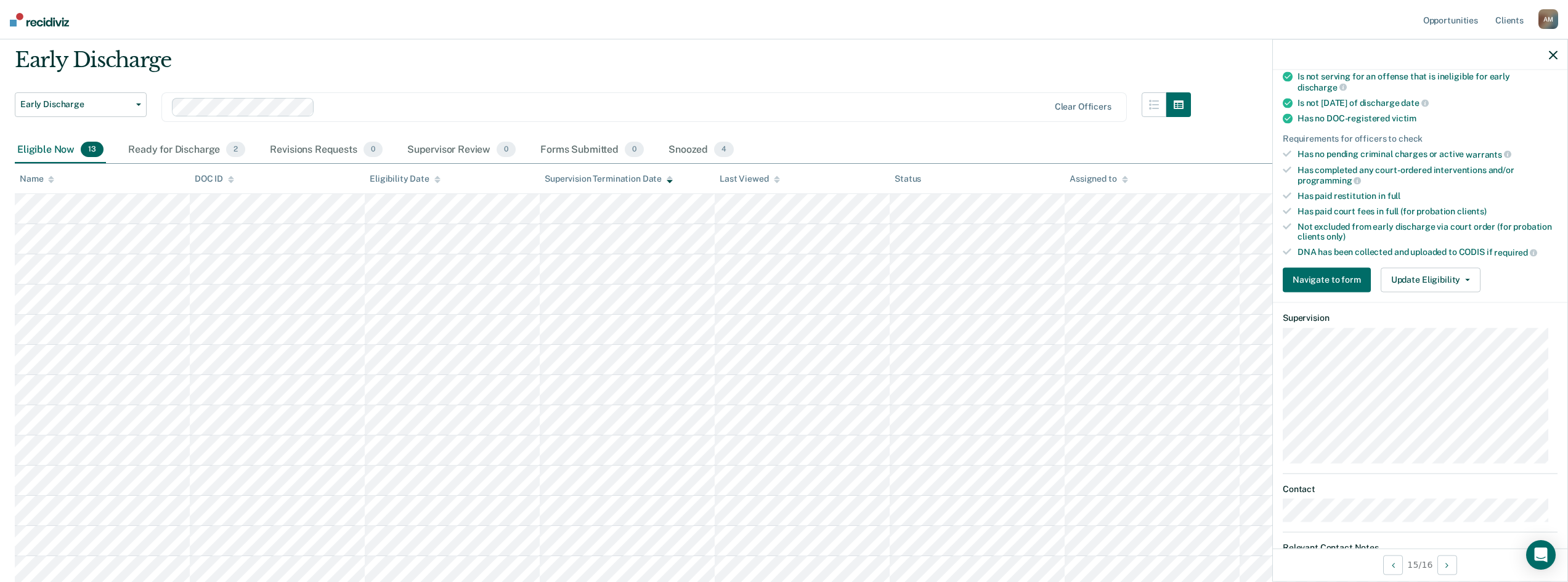
scroll to position [308, 0]
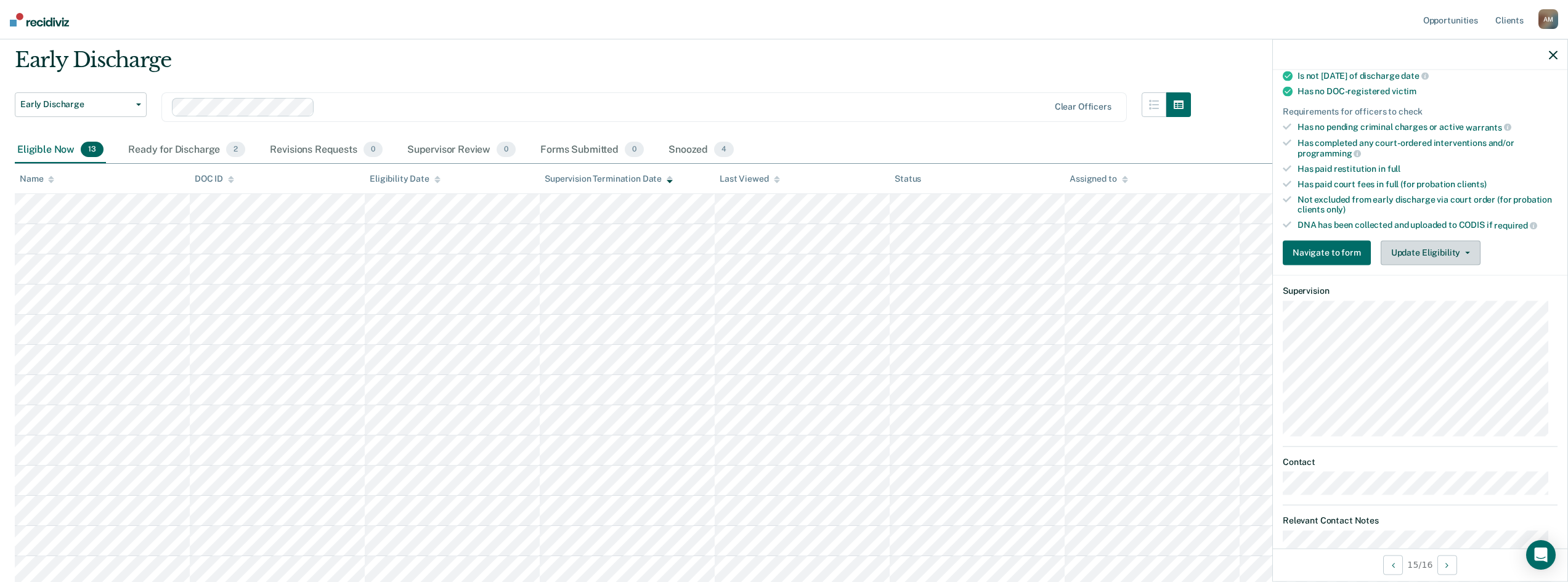
click at [1469, 253] on button "Update Eligibility" at bounding box center [1431, 252] width 100 height 24
click at [1453, 292] on button "Mark as Ineligible" at bounding box center [1453, 297] width 144 height 19
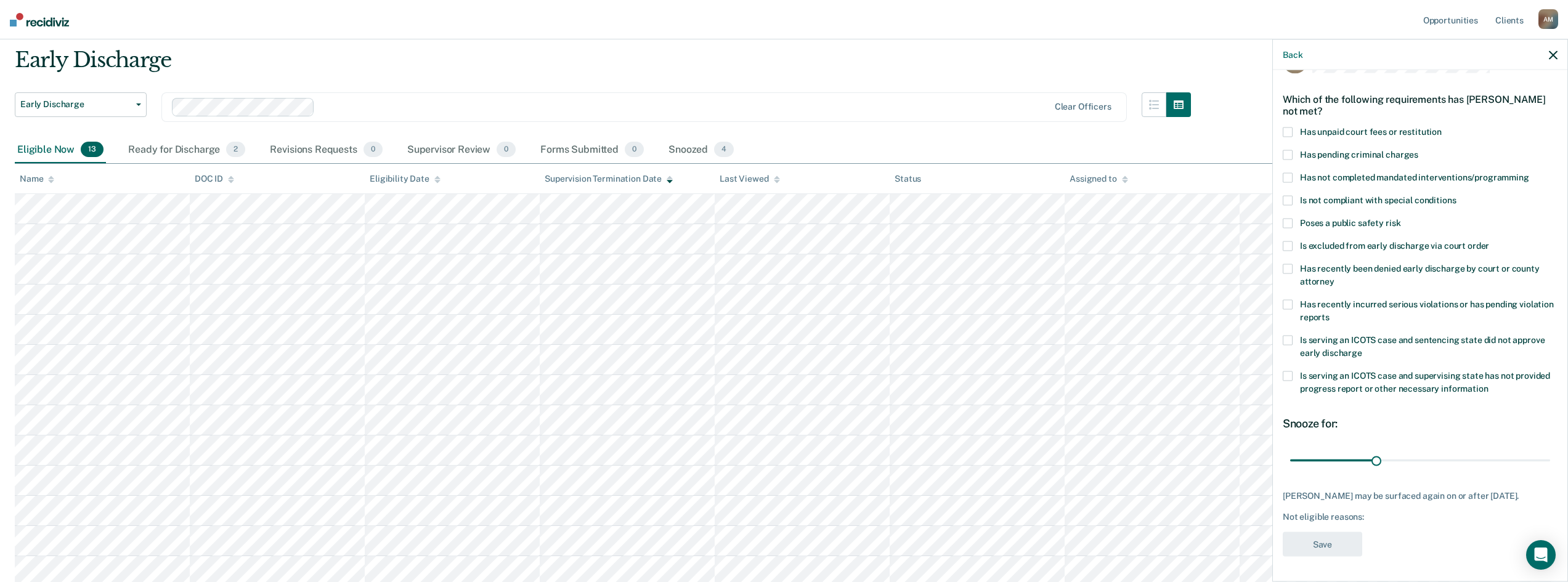
scroll to position [46, 0]
click at [1285, 127] on span at bounding box center [1288, 132] width 10 height 10
click at [1292, 172] on span at bounding box center [1288, 177] width 10 height 10
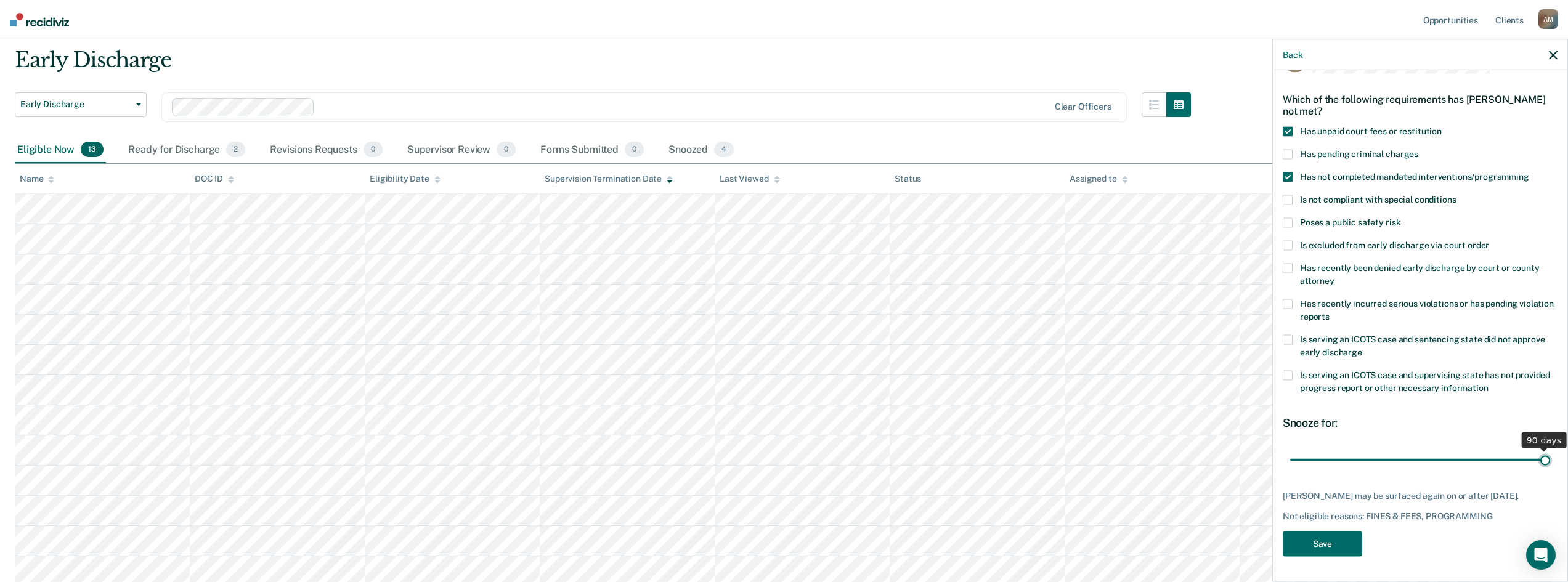
drag, startPoint x: 1374, startPoint y: 447, endPoint x: 1562, endPoint y: 452, distance: 188.1
type input "90"
click at [1550, 452] on input "range" at bounding box center [1420, 460] width 260 height 21
click at [1328, 541] on button "Save" at bounding box center [1323, 544] width 80 height 25
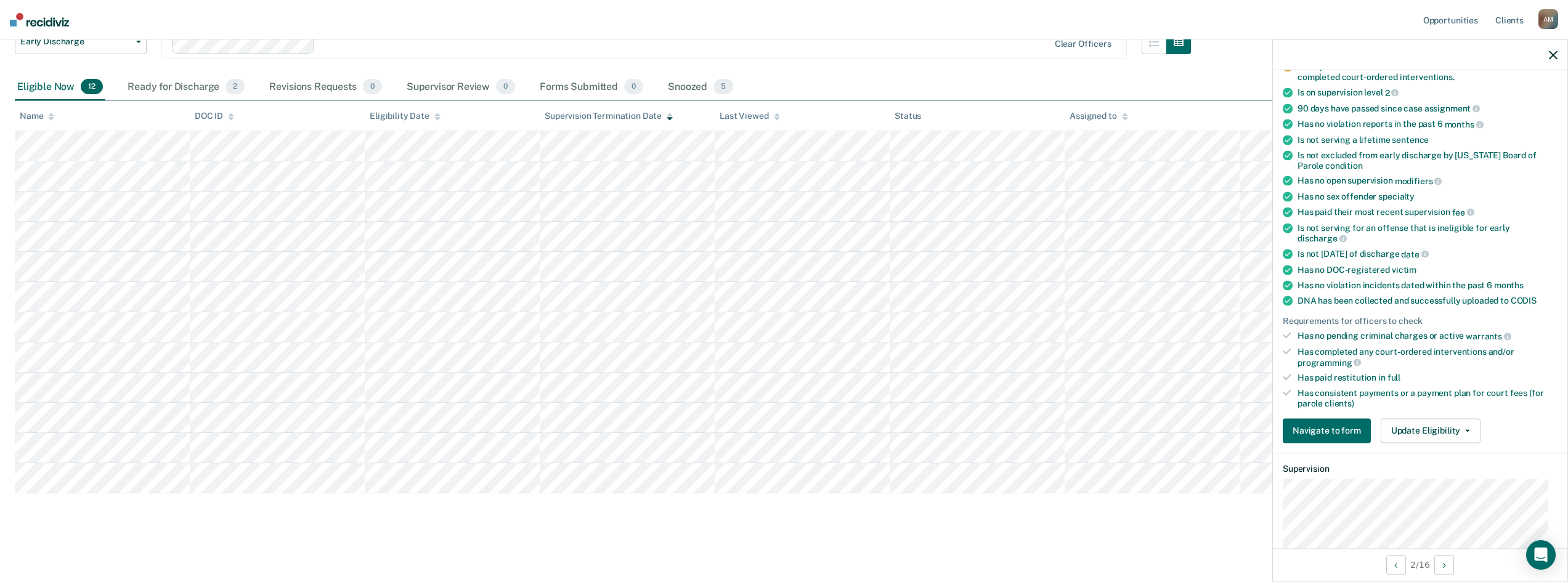
scroll to position [123, 0]
click at [1466, 426] on button "Update Eligibility" at bounding box center [1431, 426] width 100 height 24
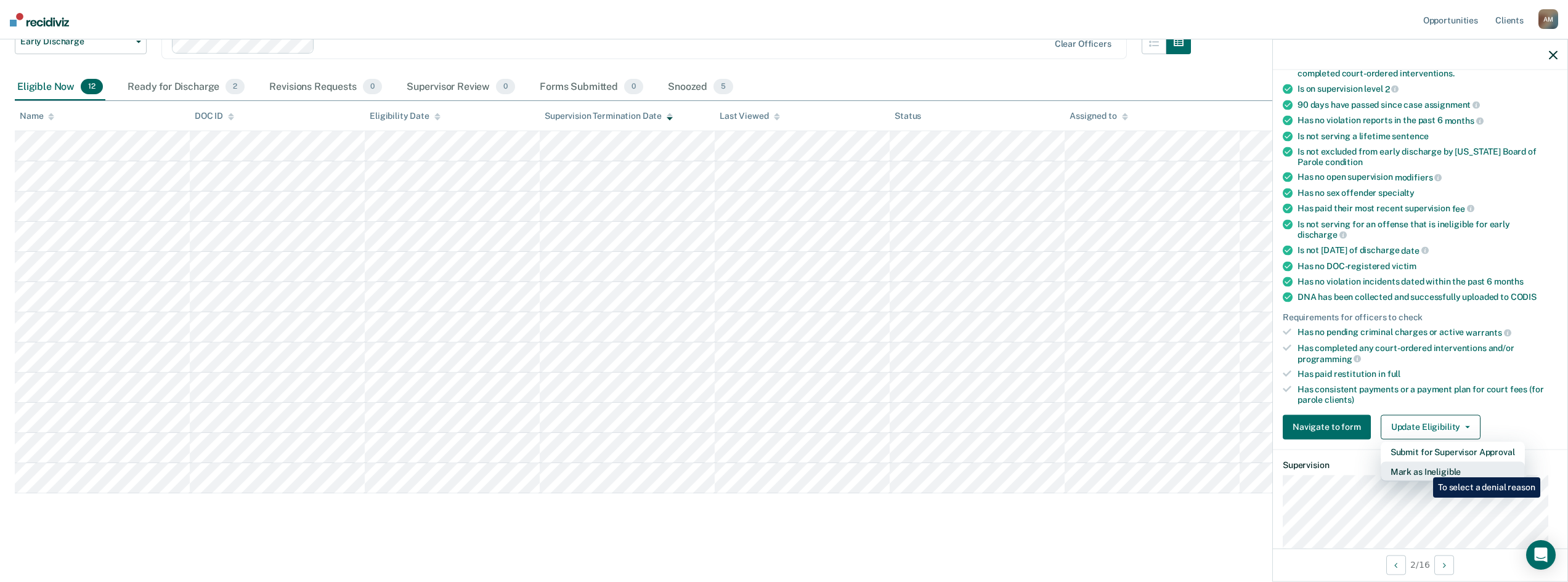
click at [1424, 468] on button "Mark as Ineligible" at bounding box center [1453, 471] width 144 height 19
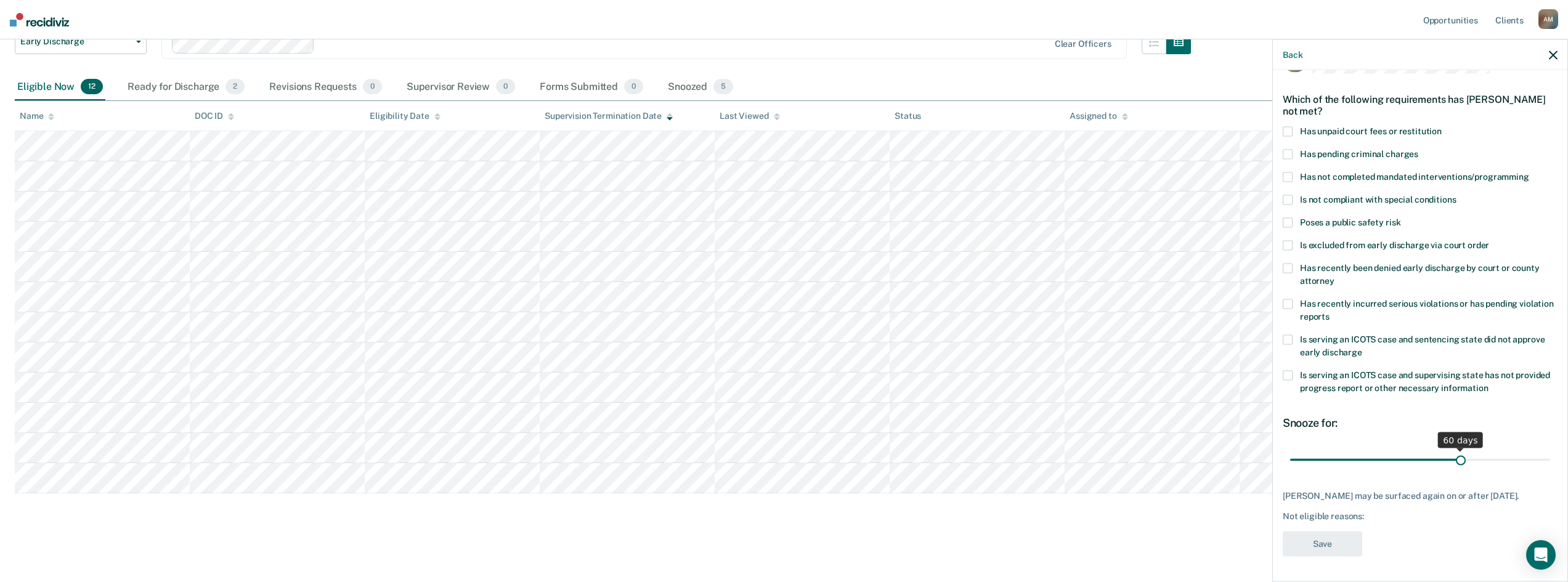
drag, startPoint x: 1376, startPoint y: 452, endPoint x: 1456, endPoint y: 450, distance: 80.0
type input "60"
click at [1456, 450] on input "range" at bounding box center [1420, 460] width 260 height 21
click at [1285, 172] on span at bounding box center [1288, 177] width 10 height 10
click at [1348, 544] on button "Save" at bounding box center [1323, 544] width 80 height 25
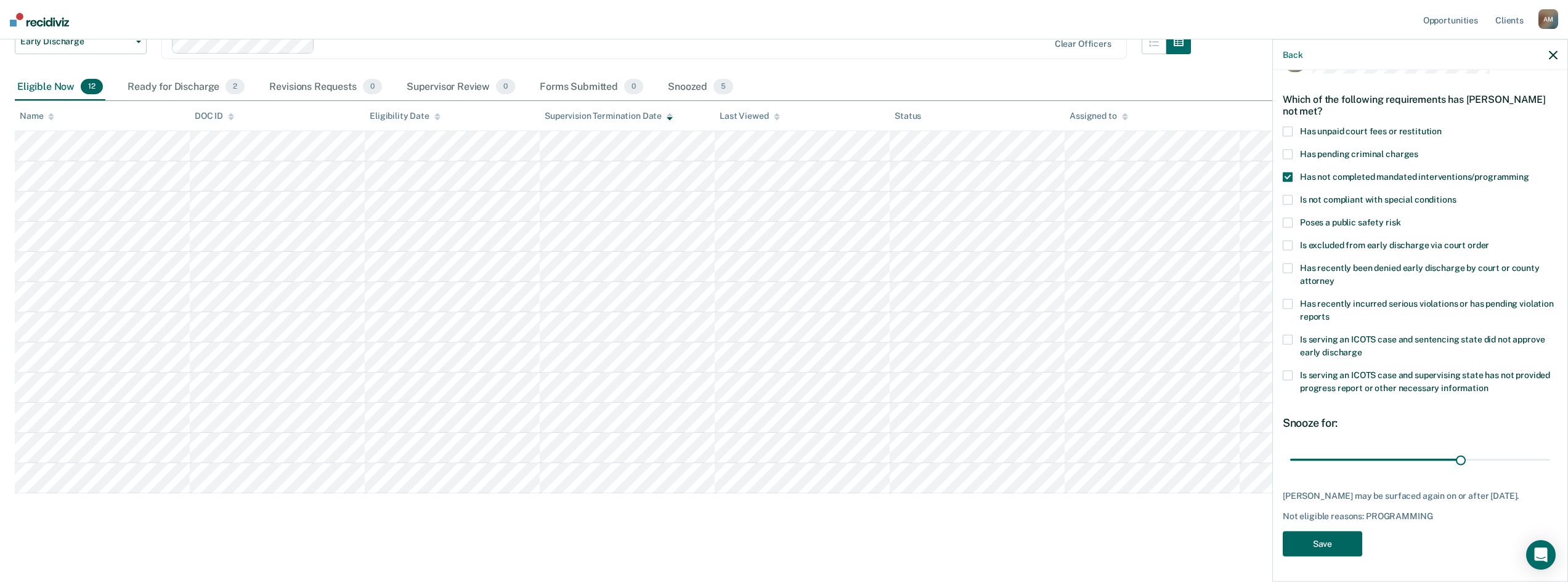
scroll to position [70, 0]
